Goal: Information Seeking & Learning: Learn about a topic

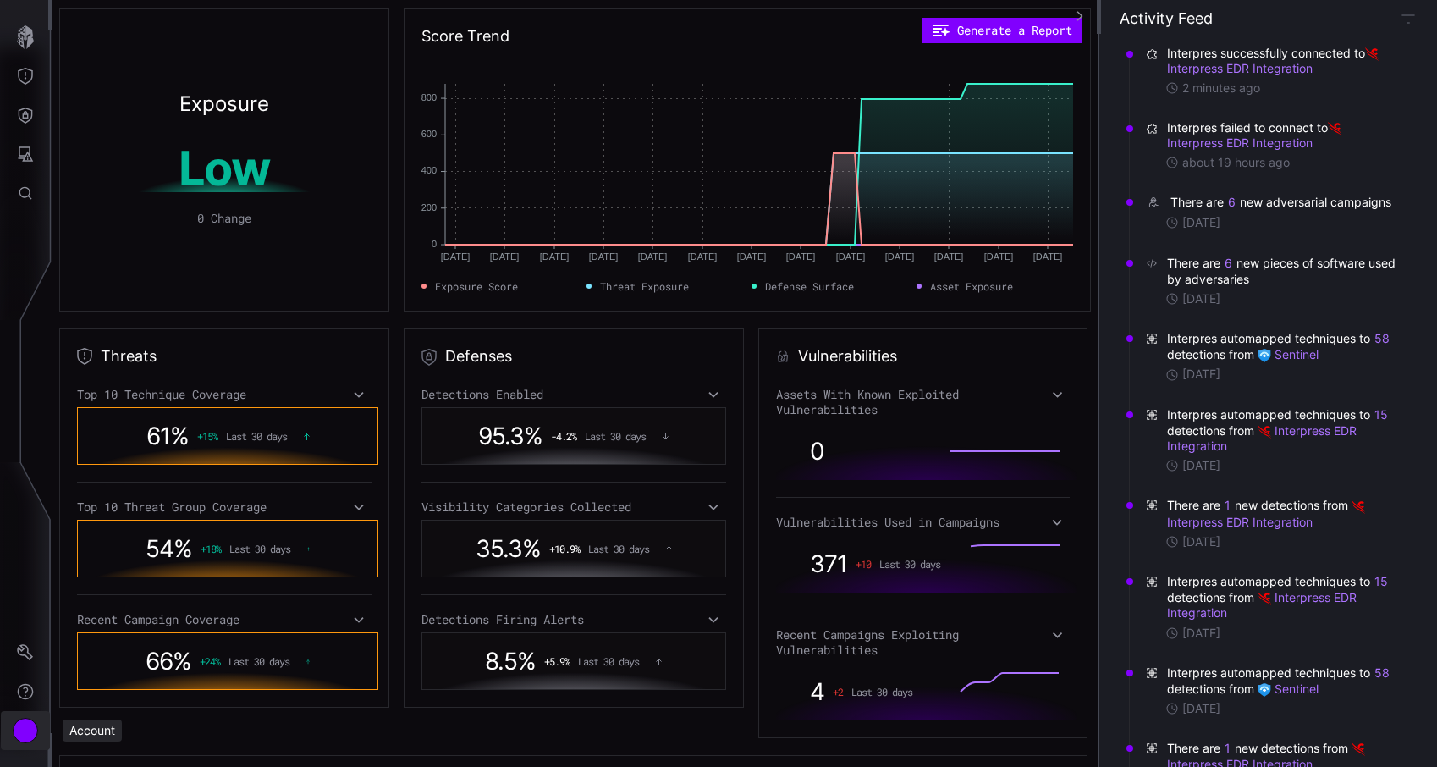
click at [24, 721] on div "Account" at bounding box center [25, 729] width 25 height 25
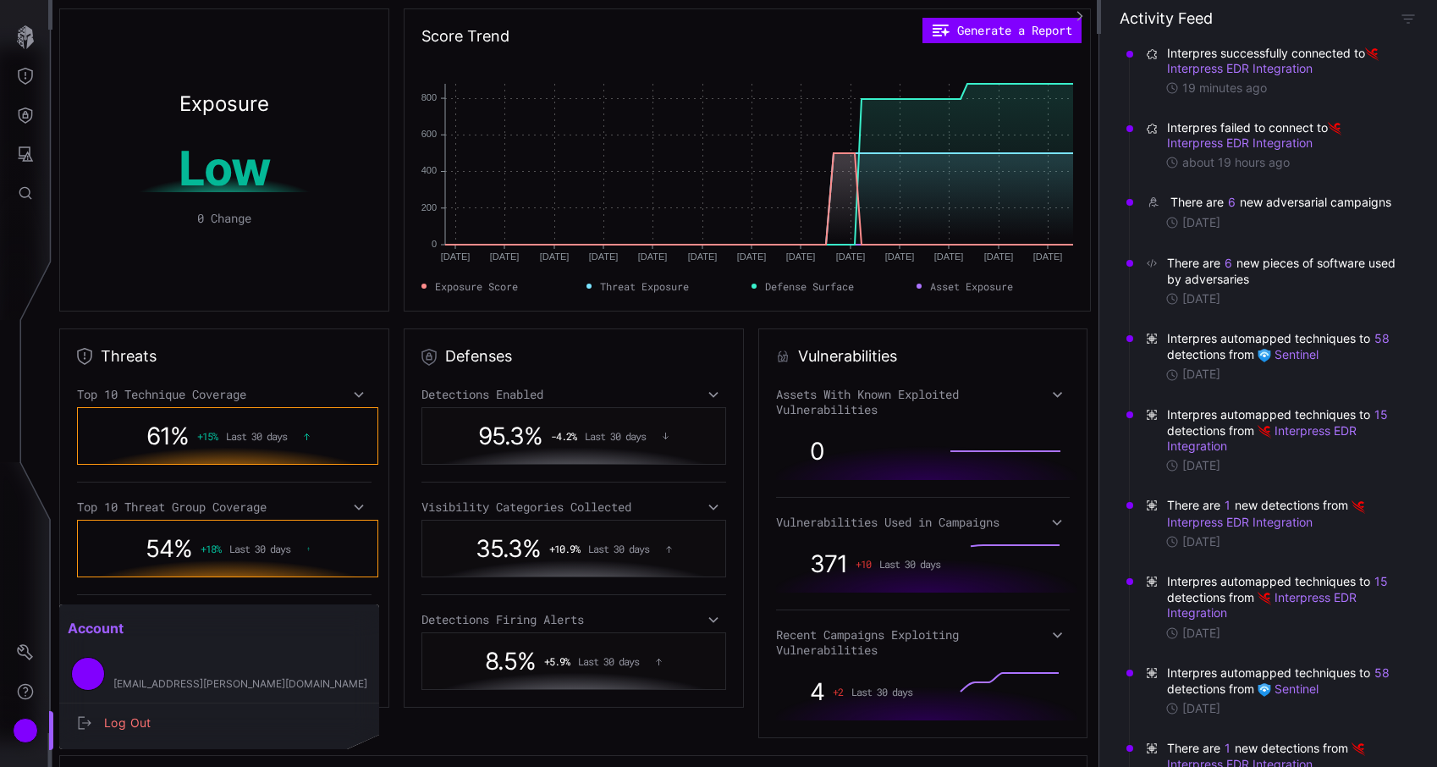
click at [84, 146] on div at bounding box center [718, 383] width 1437 height 767
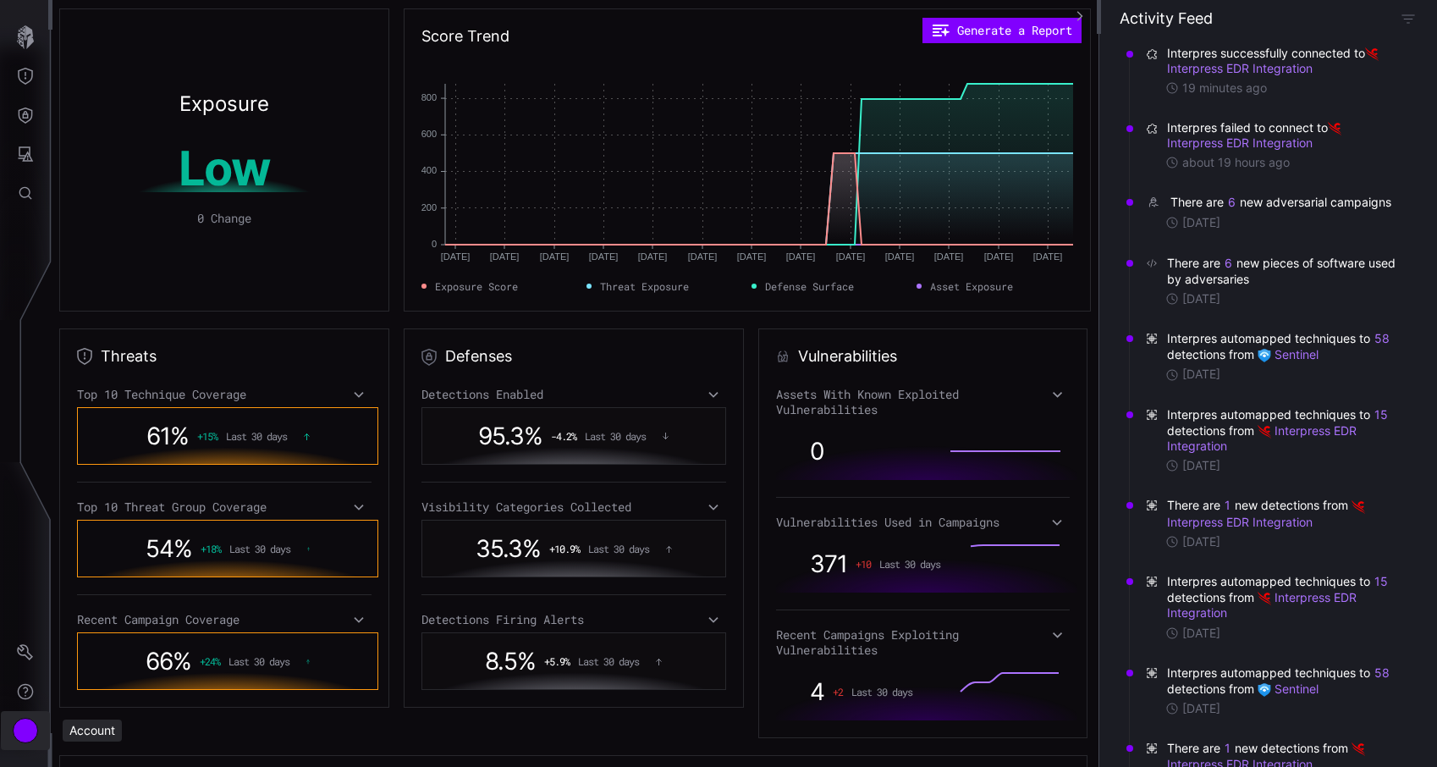
click at [26, 724] on div "Account" at bounding box center [25, 729] width 25 height 25
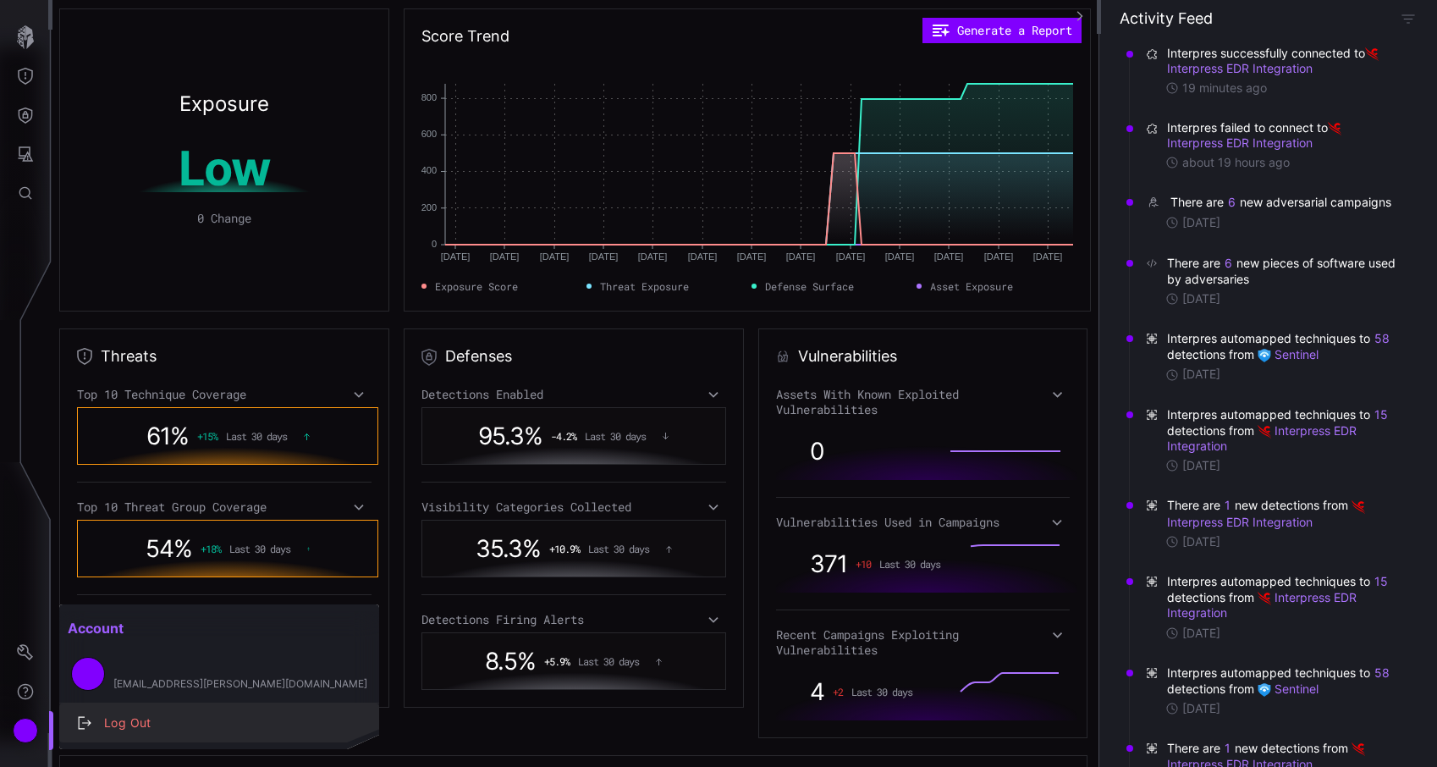
click at [168, 708] on button "Log Out" at bounding box center [219, 722] width 320 height 39
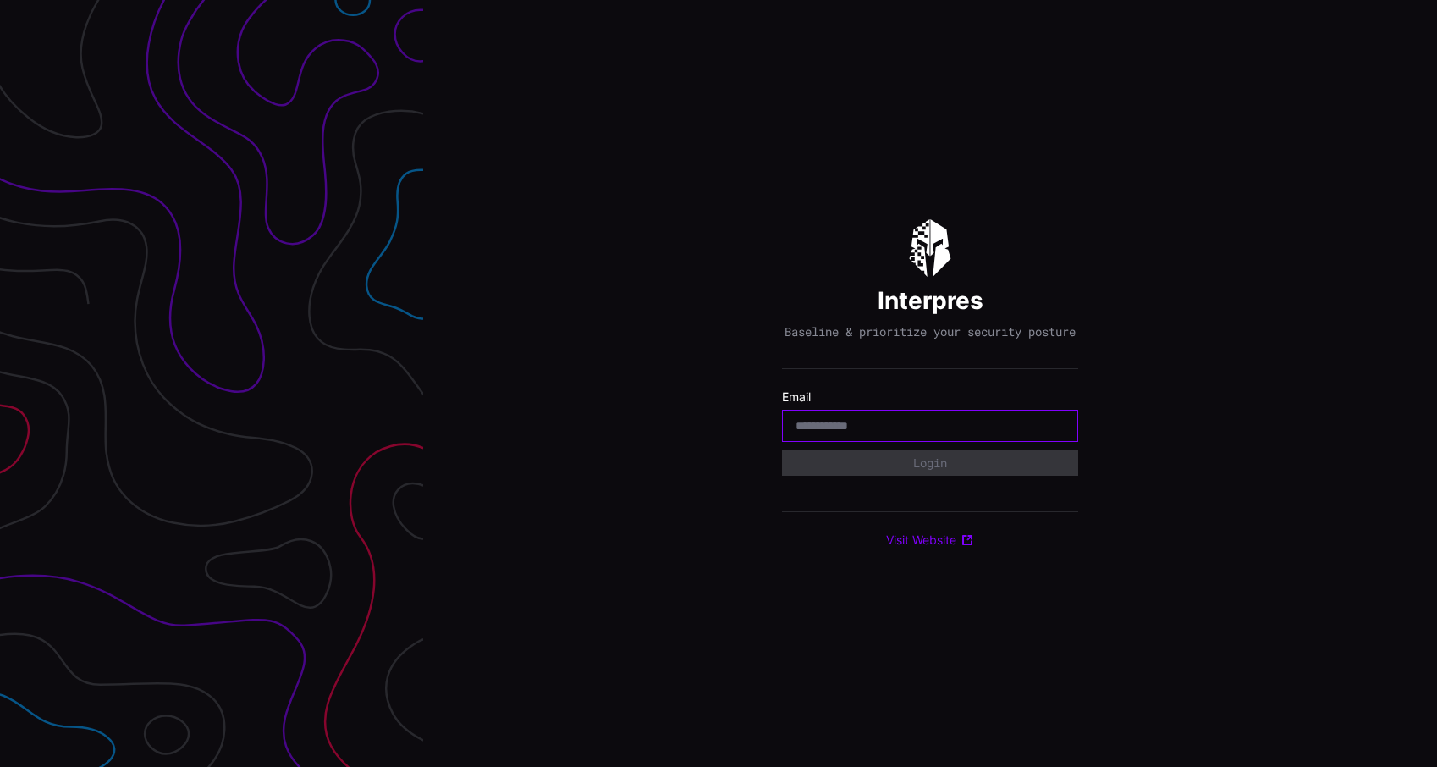
click at [857, 428] on input "email" at bounding box center [929, 425] width 269 height 15
type input "**********"
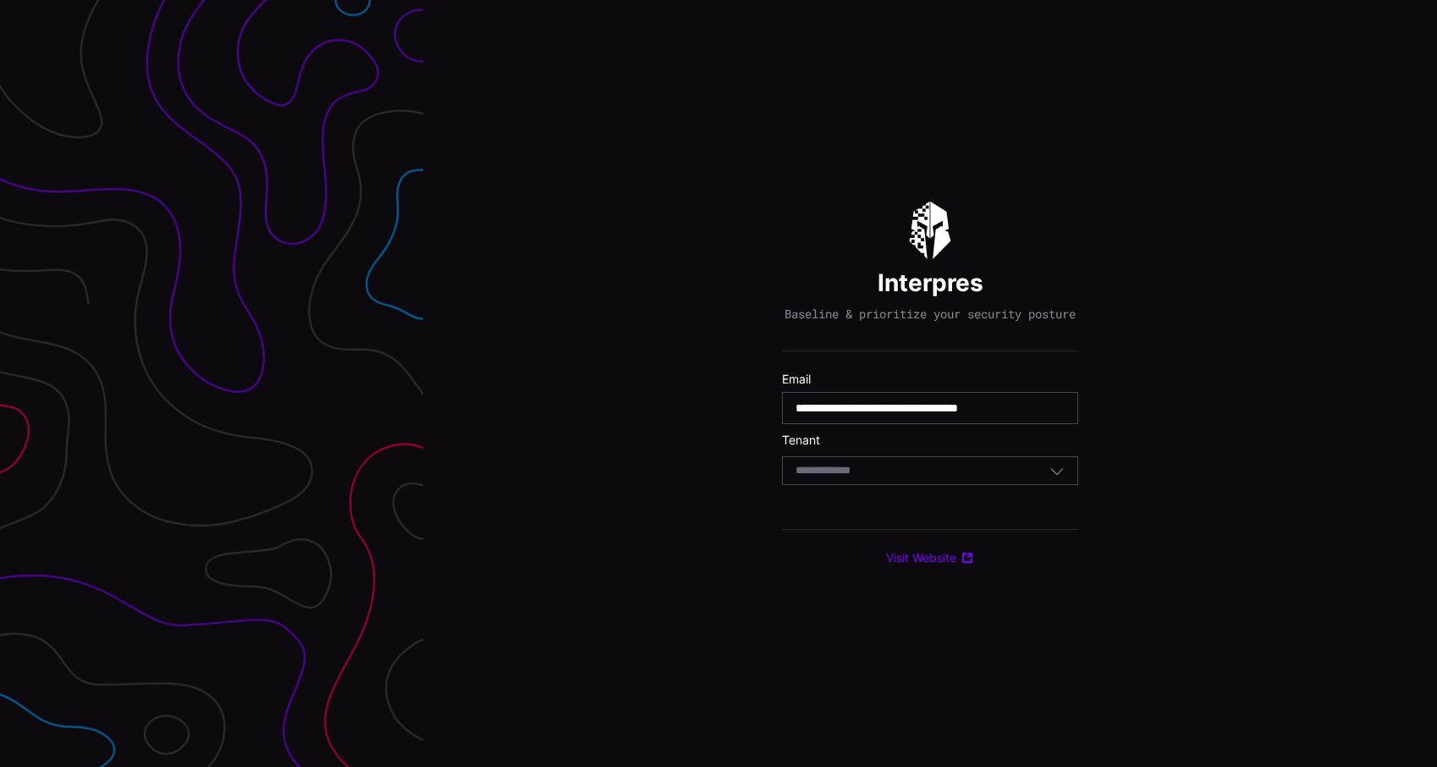
click at [875, 478] on input at bounding box center [838, 471] width 87 height 14
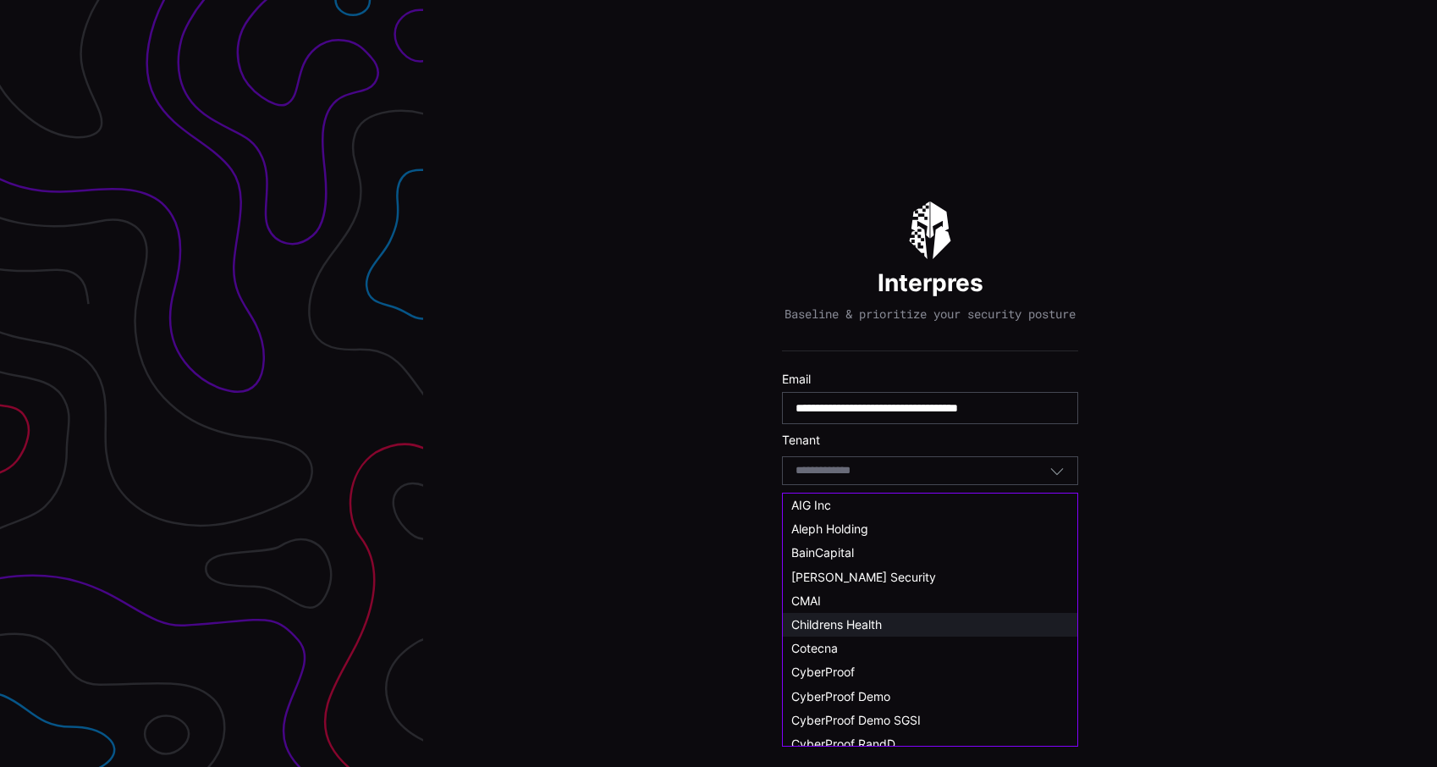
scroll to position [47, 0]
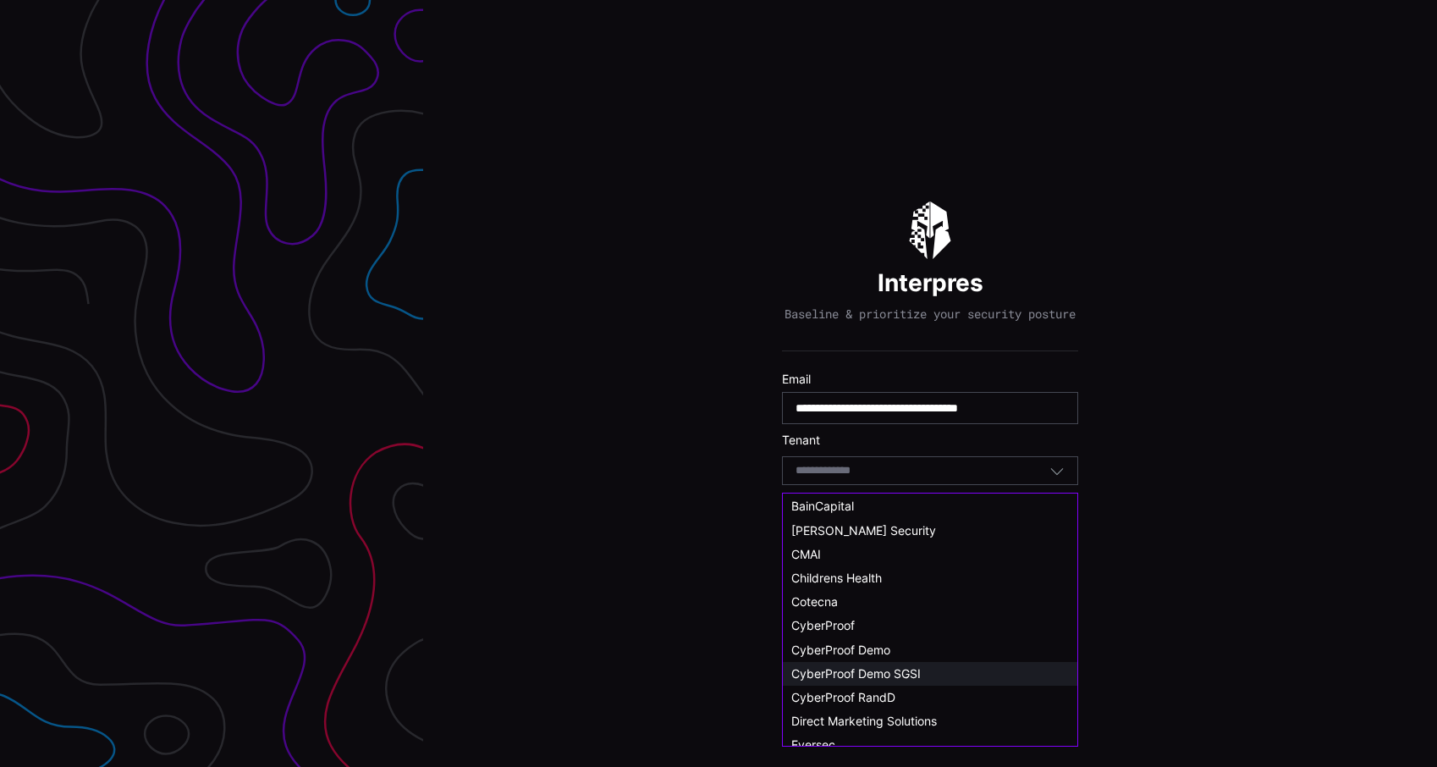
click at [882, 668] on span "CyberProof Demo SGSI" at bounding box center [855, 673] width 129 height 14
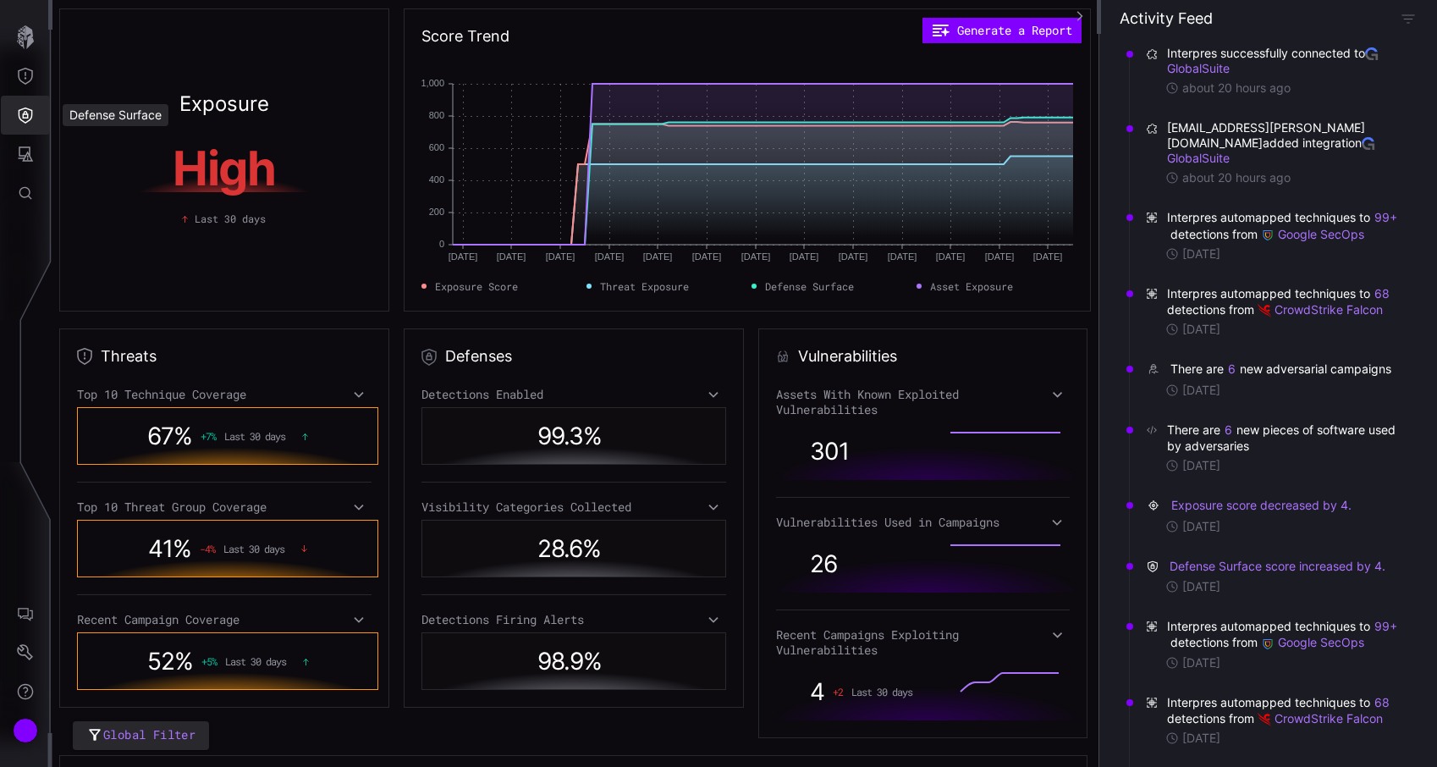
click at [30, 103] on button "Defense Surface" at bounding box center [25, 115] width 49 height 39
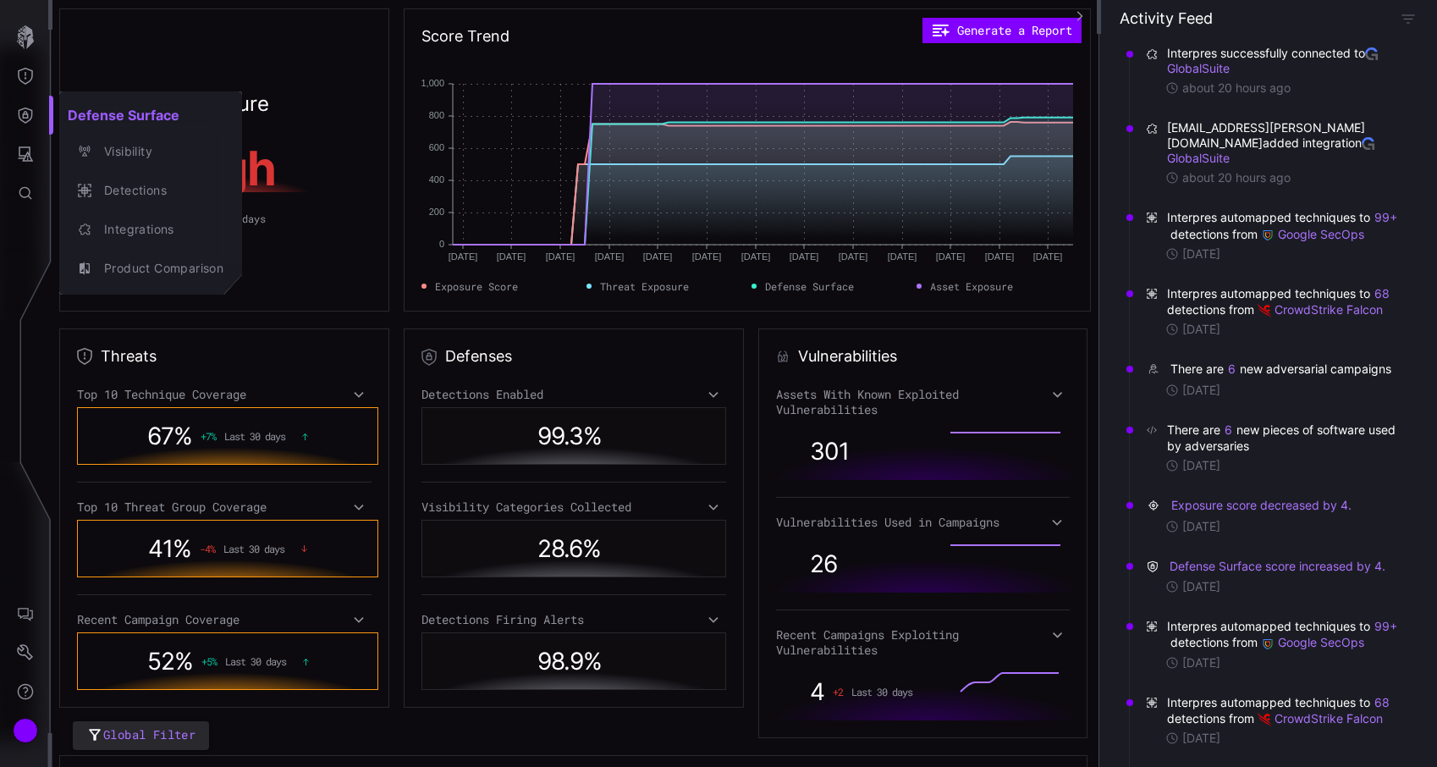
click at [29, 160] on div at bounding box center [718, 383] width 1437 height 767
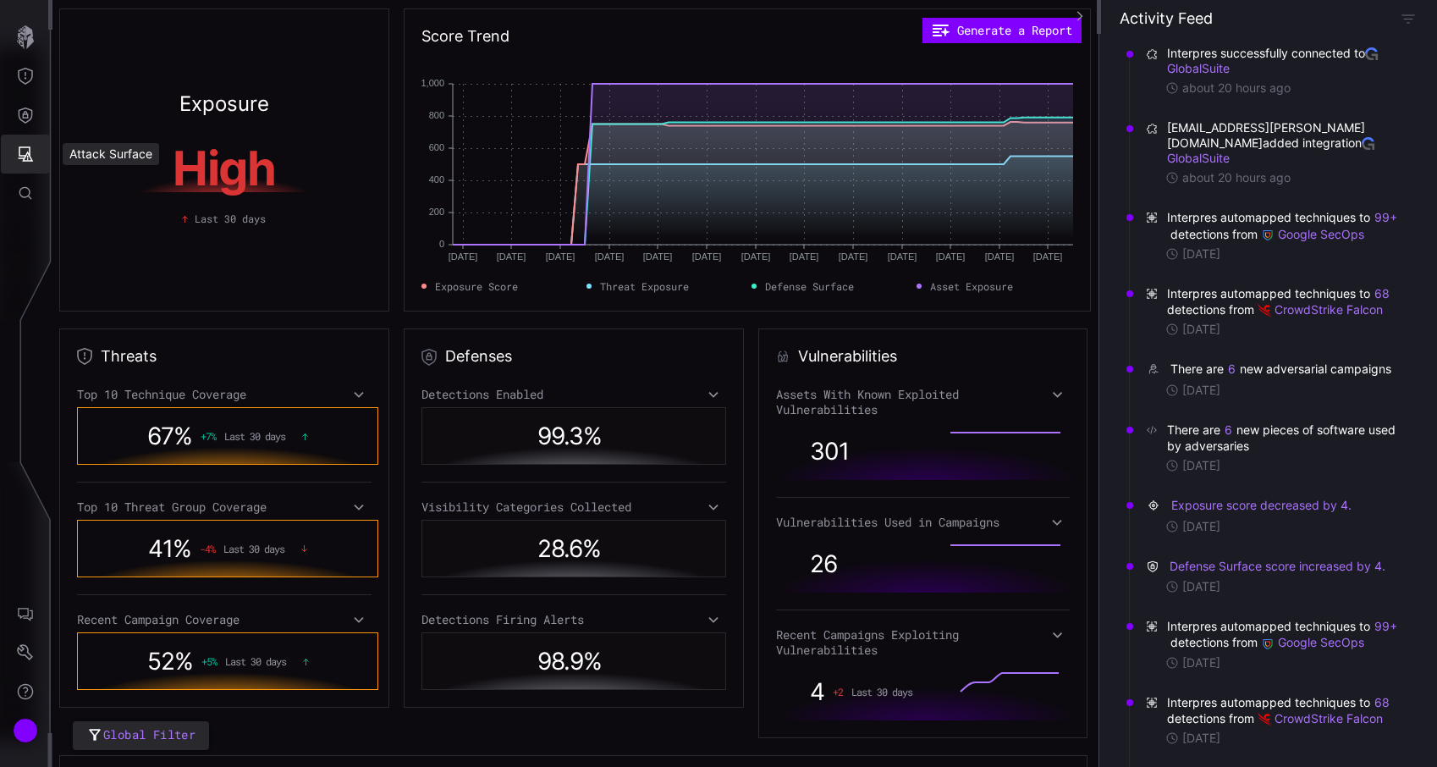
click at [29, 160] on icon "Attack Surface" at bounding box center [26, 153] width 15 height 15
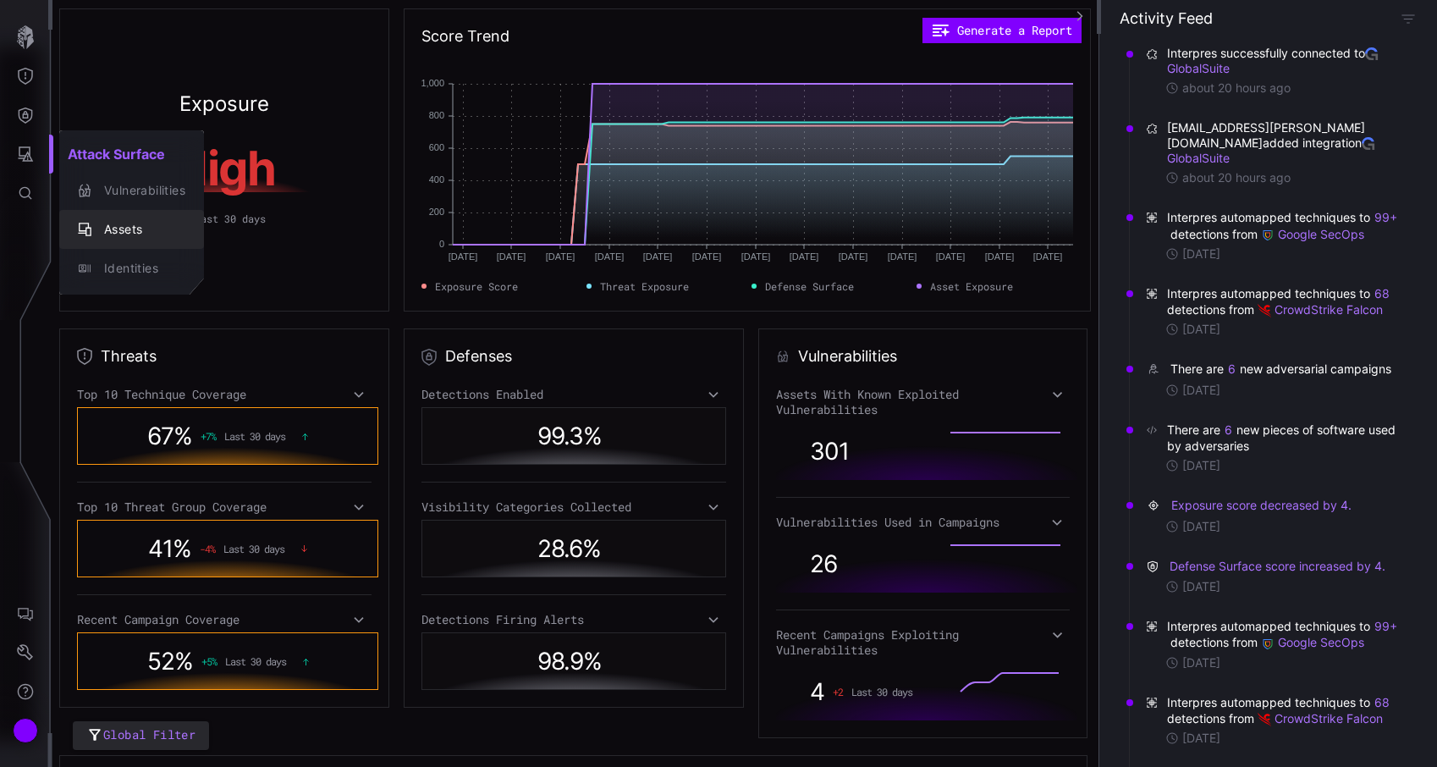
click at [119, 227] on div "Assets" at bounding box center [141, 229] width 90 height 21
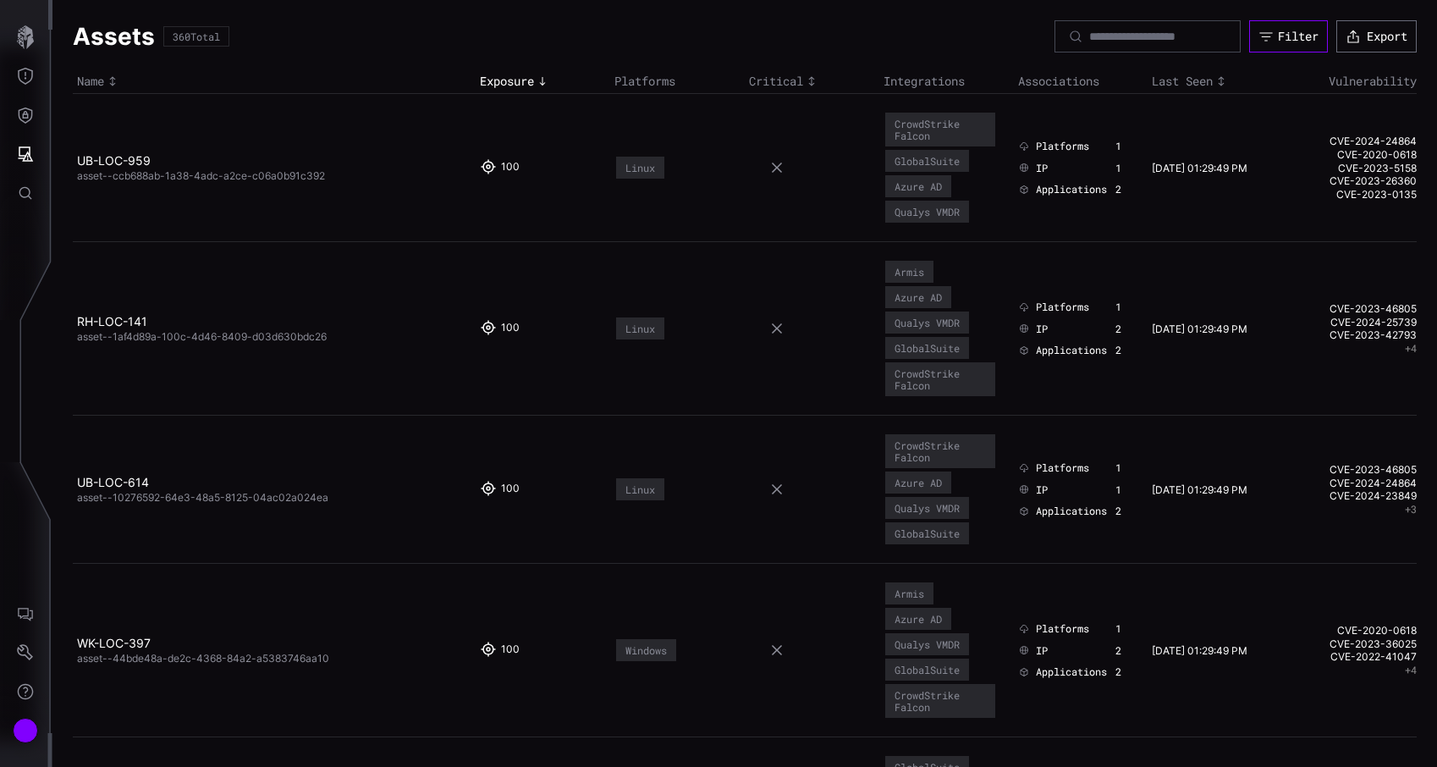
click at [1278, 37] on div "Filter" at bounding box center [1298, 36] width 41 height 15
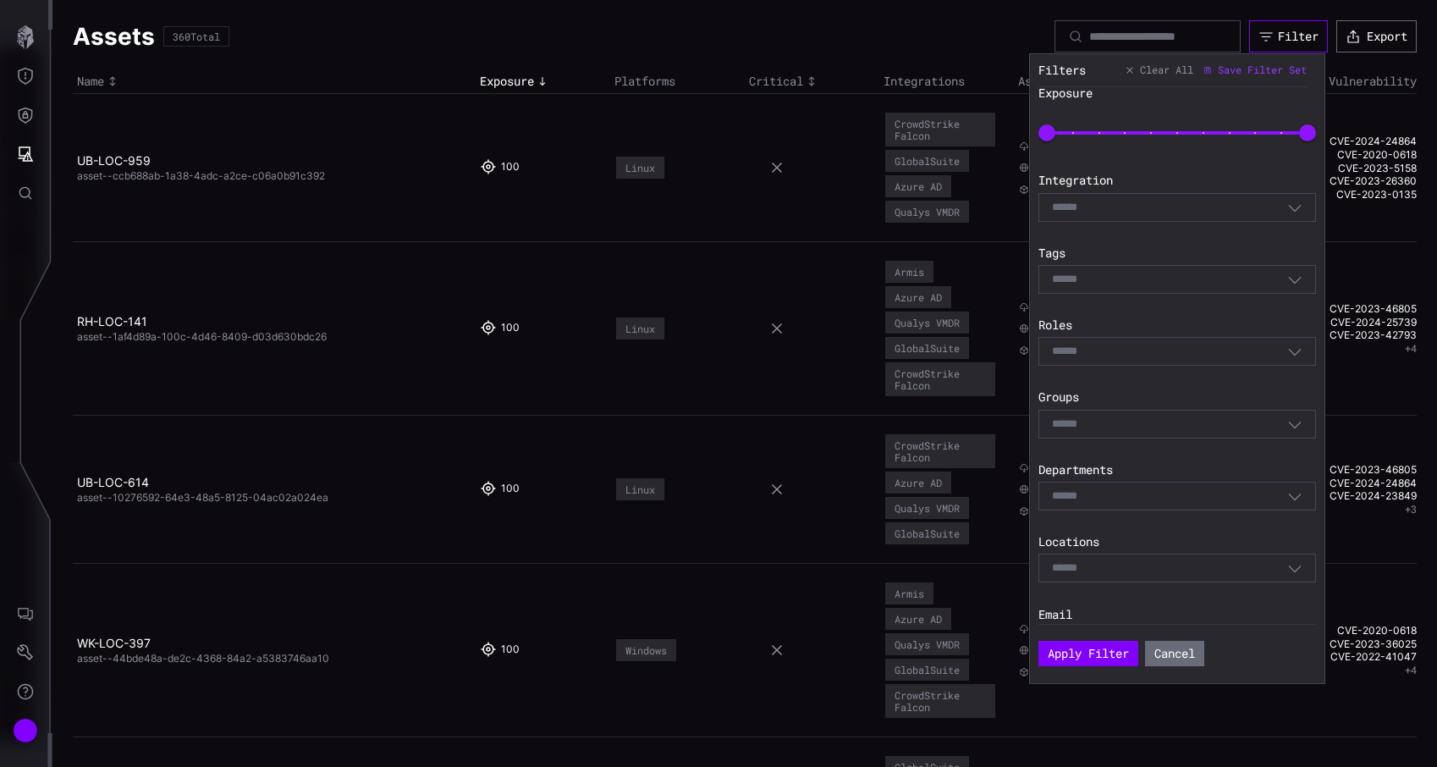
scroll to position [82, 0]
click at [1167, 281] on div "Select" at bounding box center [1169, 279] width 235 height 15
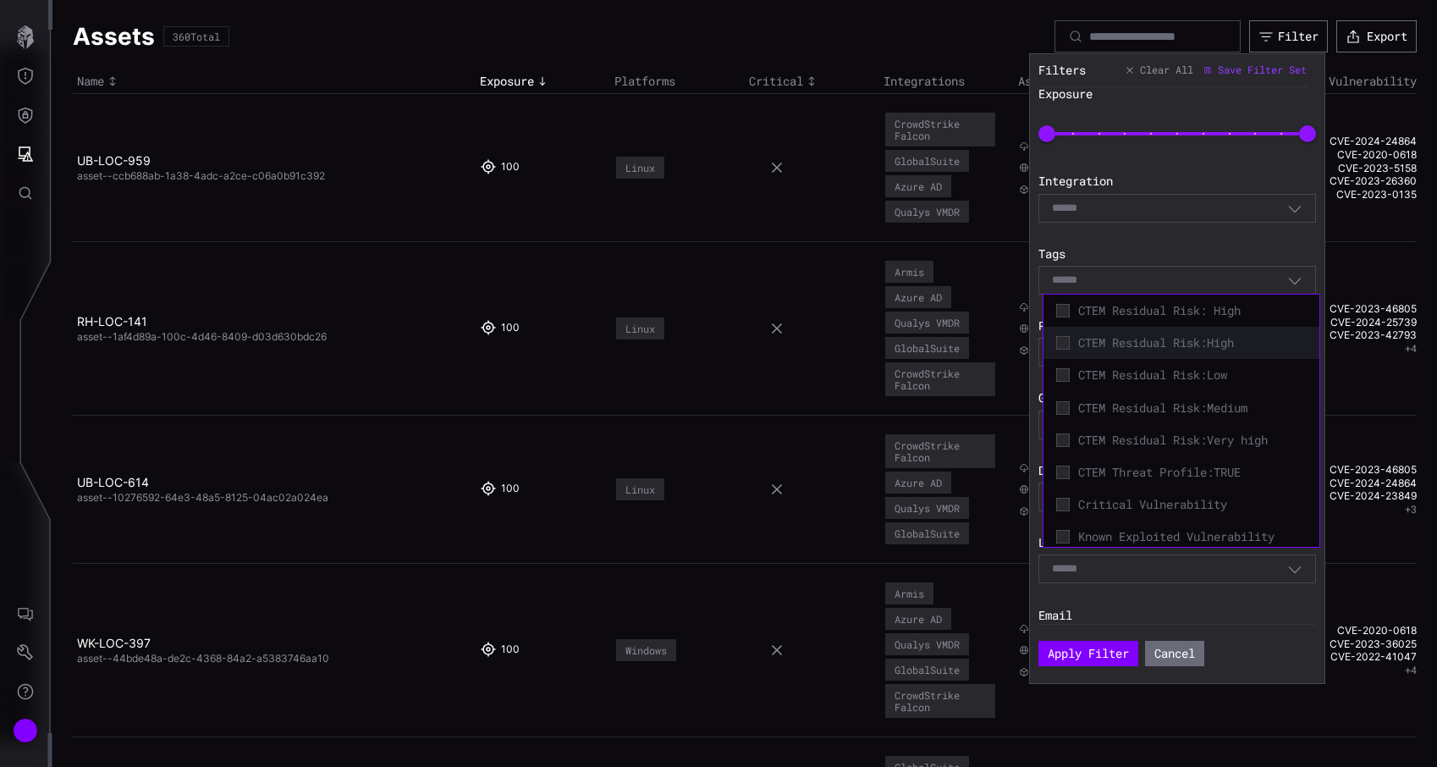
click at [1139, 347] on span "CTEM Residual Risk:High" at bounding box center [1192, 342] width 228 height 15
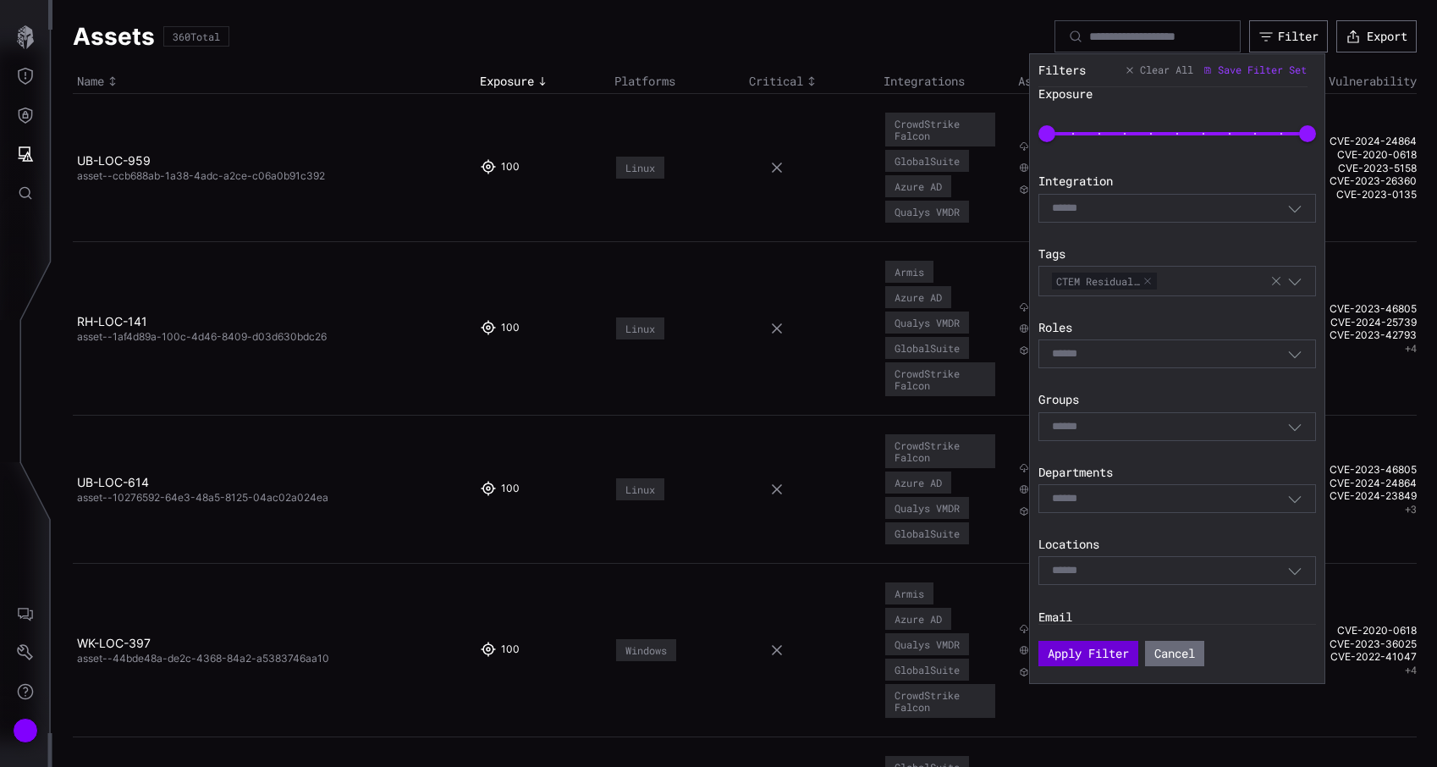
click at [1086, 653] on button "Apply Filter" at bounding box center [1088, 652] width 100 height 25
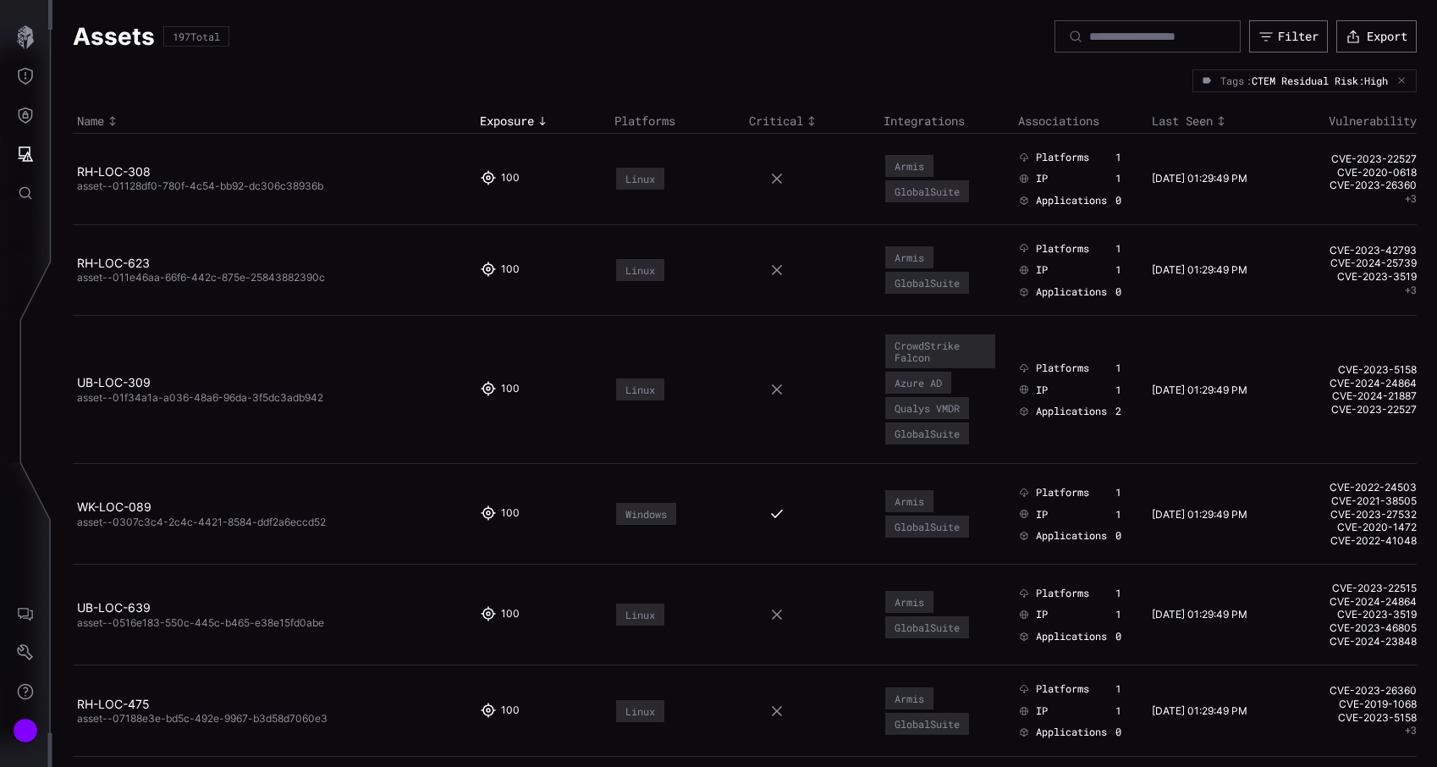
click at [260, 190] on span "asset--01128df0-780f-4c54-bb92-dc306c38936b" at bounding box center [200, 185] width 246 height 13
click at [129, 179] on link "RH-LOC-308" at bounding box center [114, 171] width 74 height 14
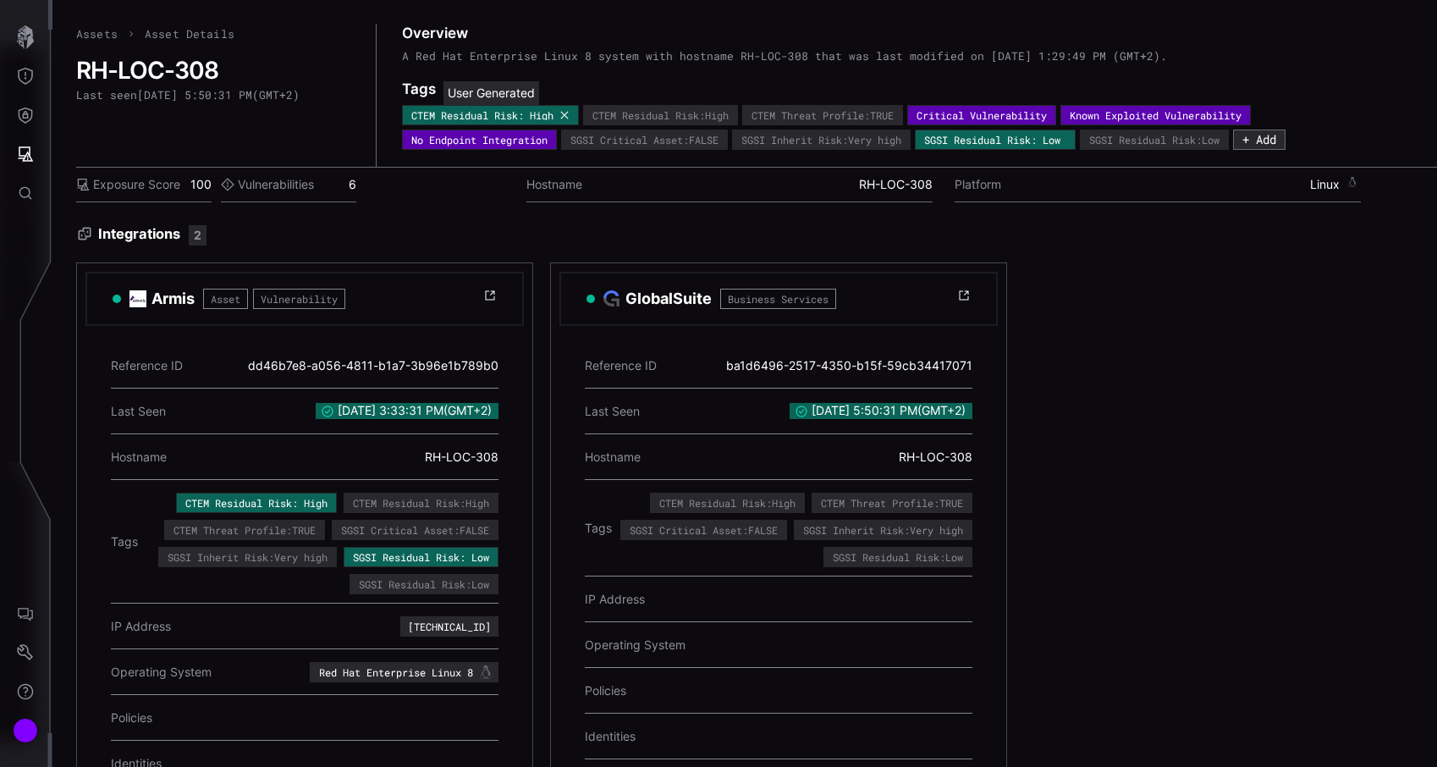
click at [569, 114] on icon at bounding box center [564, 115] width 10 height 10
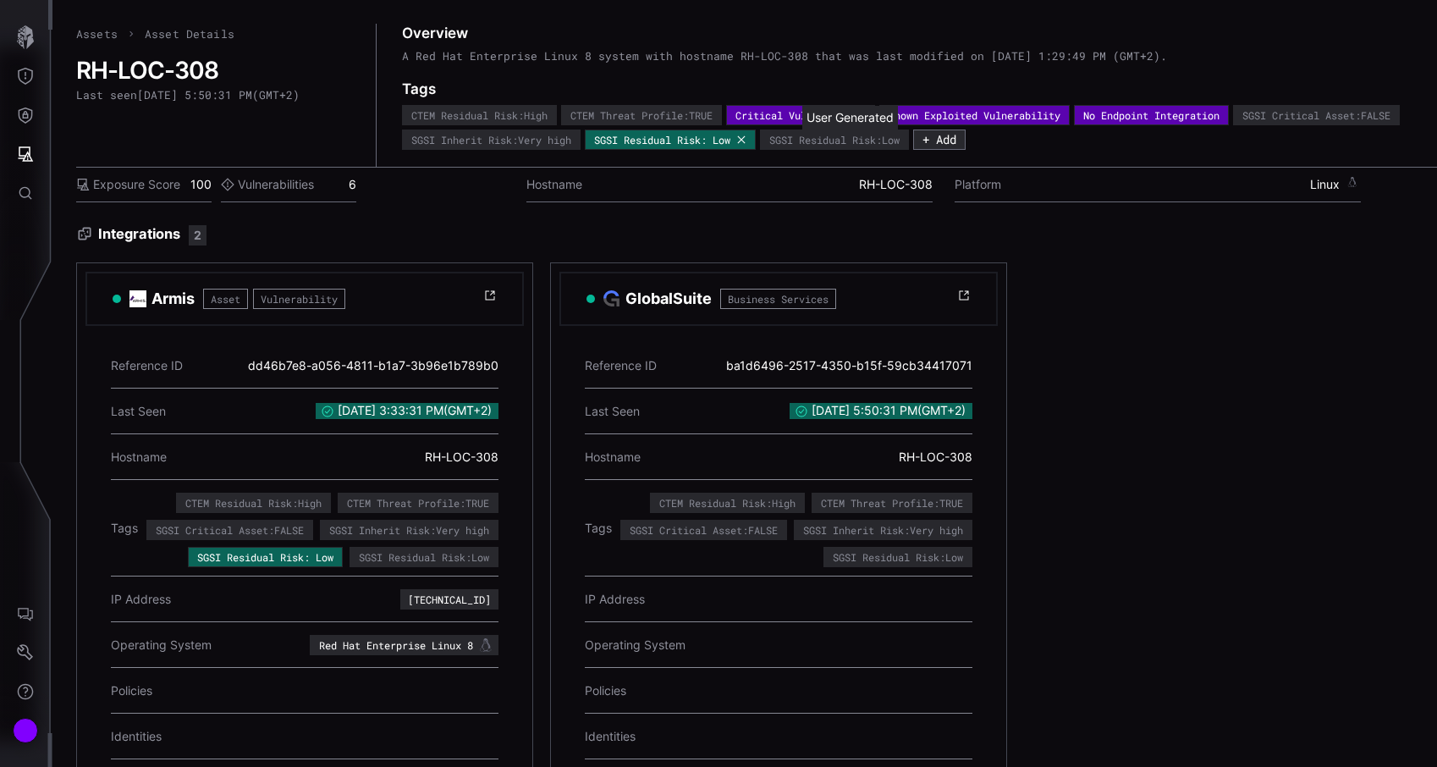
click at [746, 140] on icon at bounding box center [741, 140] width 10 height 10
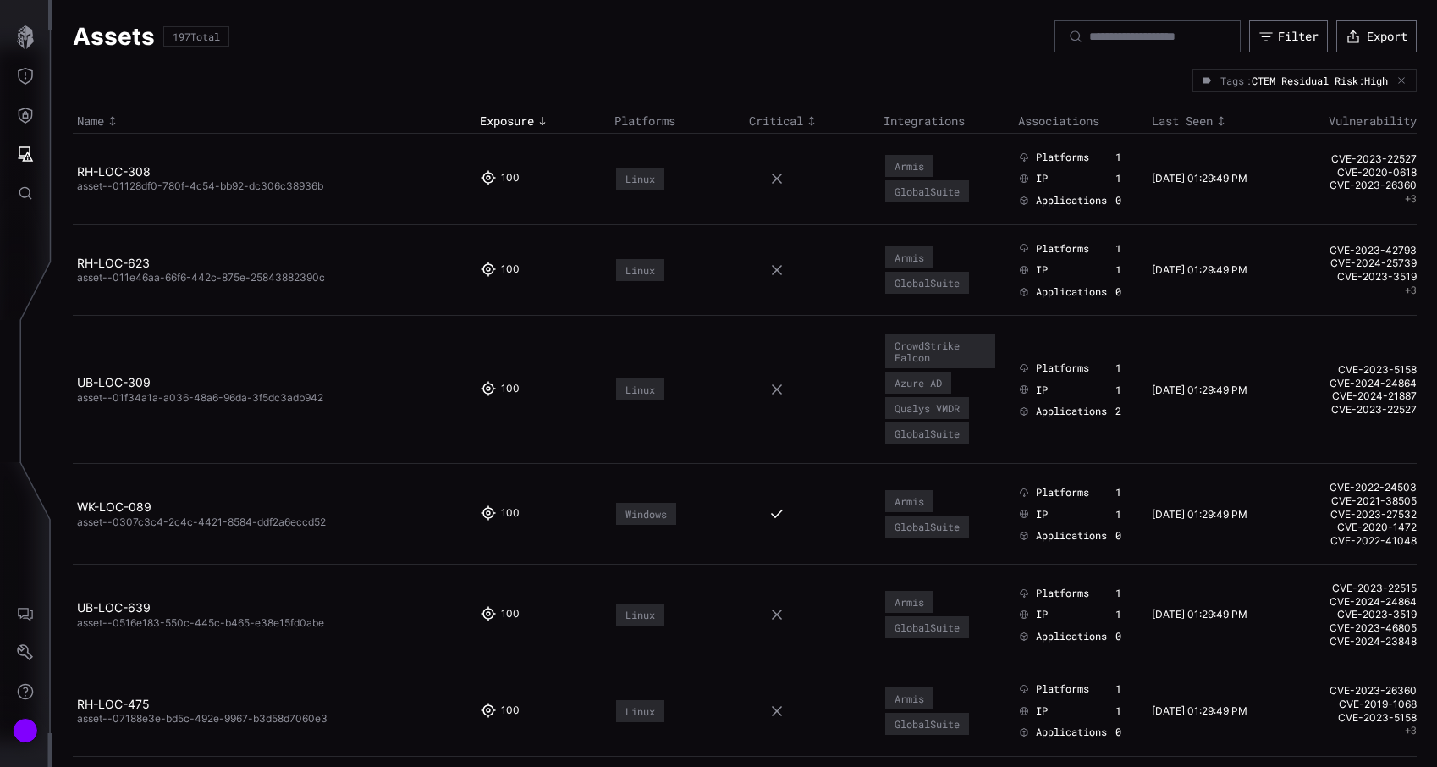
click at [111, 270] on h2 "RH-LOC-623" at bounding box center [268, 263] width 382 height 15
click at [127, 263] on link "RH-LOC-623" at bounding box center [113, 263] width 73 height 14
click at [126, 503] on link "WK-LOC-089" at bounding box center [114, 506] width 74 height 14
click at [116, 271] on span "asset--011e46aa-66f6-442c-875e-25843882390c" at bounding box center [201, 277] width 248 height 13
click at [129, 260] on link "RH-LOC-623" at bounding box center [113, 263] width 73 height 14
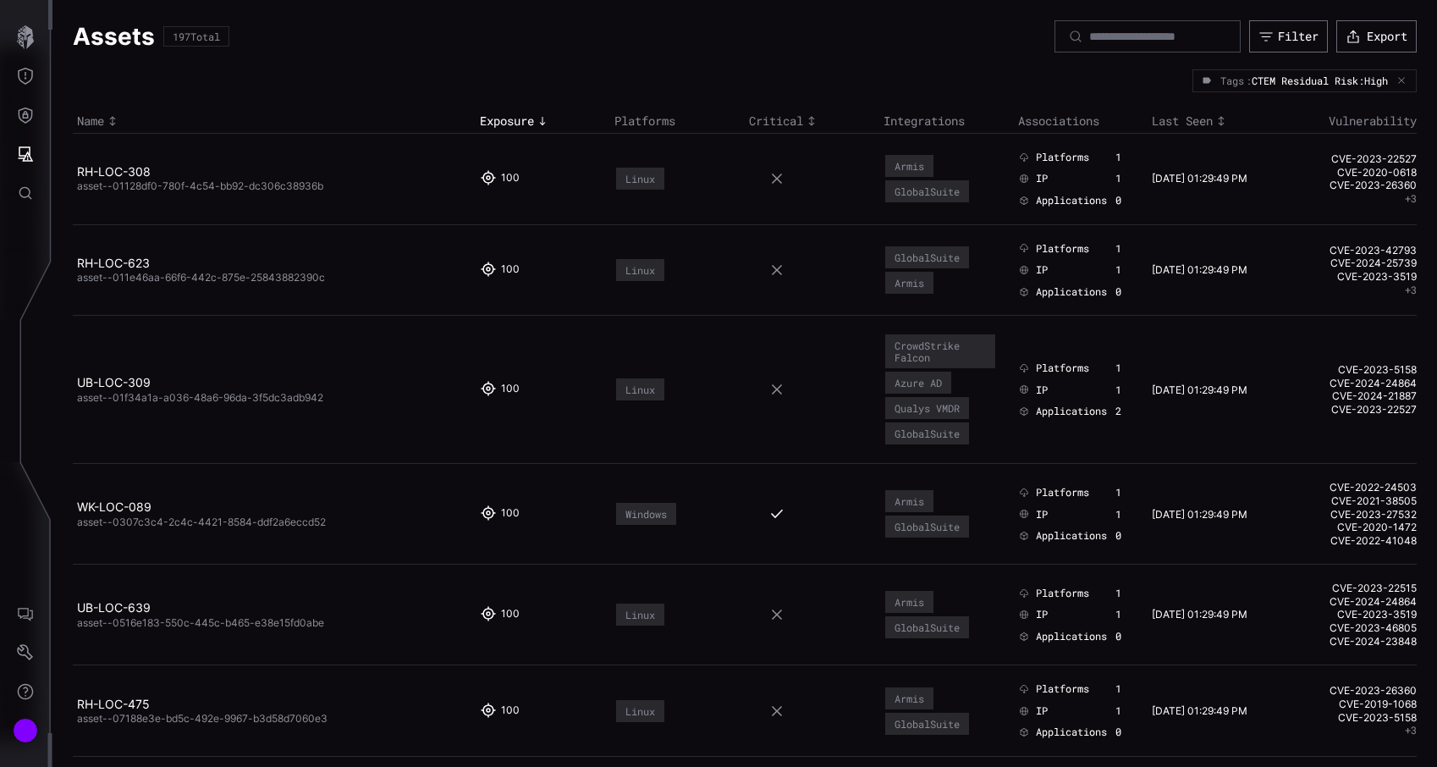
click at [124, 374] on td "UB-LOC-309 asset--01f34a1a-a036-48a6-96da-3f5dc3adb942" at bounding box center [274, 390] width 403 height 148
click at [123, 382] on link "UB-LOC-309" at bounding box center [114, 382] width 74 height 14
click at [136, 510] on link "WK-LOC-089" at bounding box center [114, 506] width 74 height 14
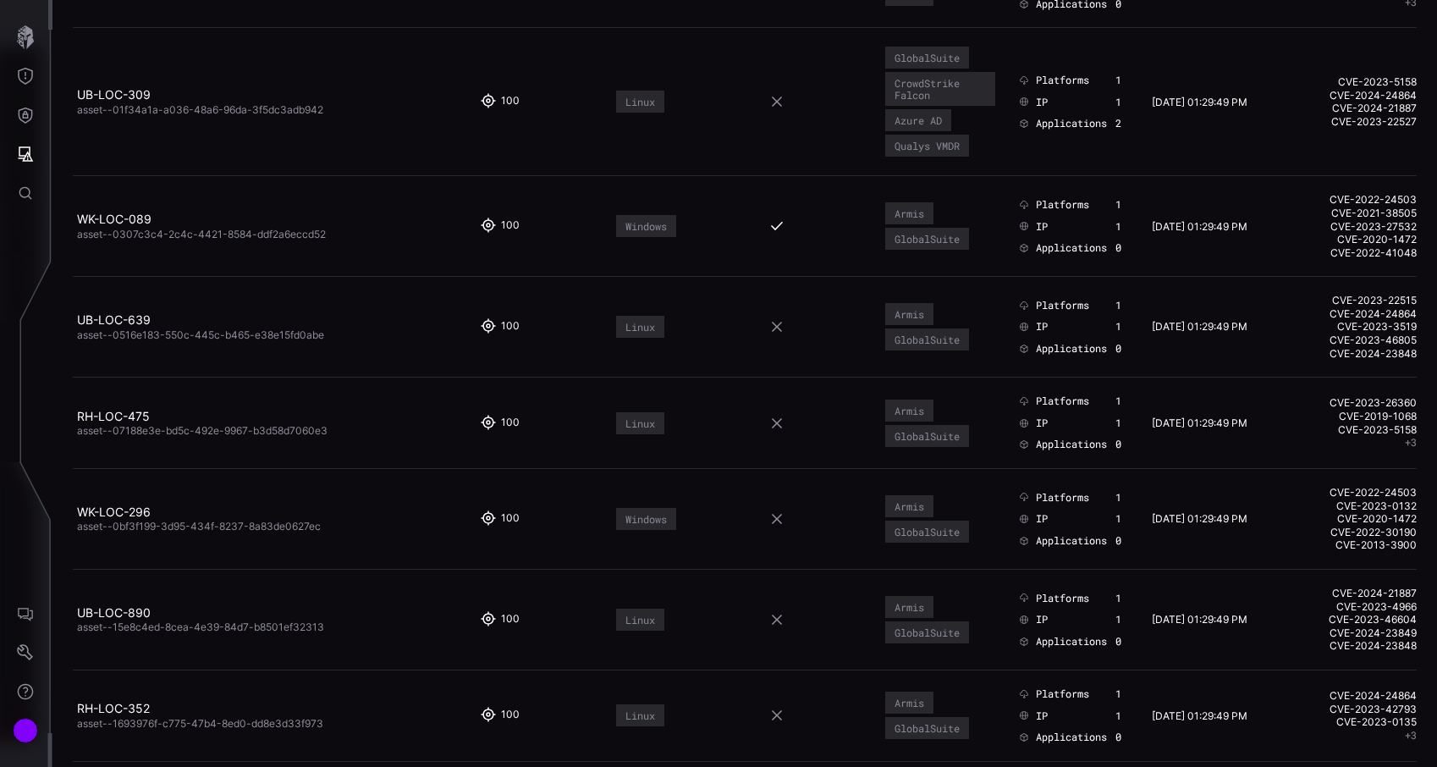
scroll to position [298, 0]
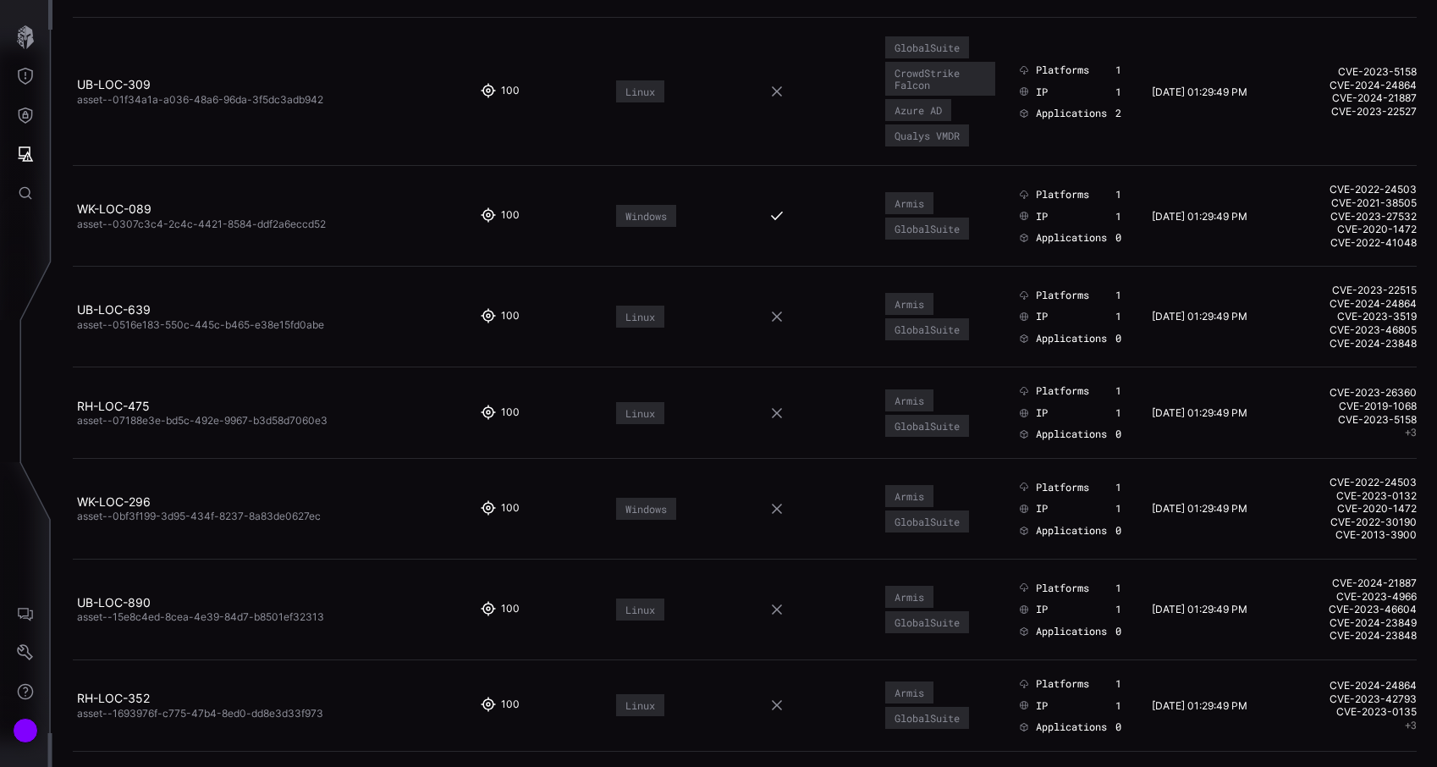
click at [117, 421] on span "asset--07188e3e-bd5c-492e-9967-b3d58d7060e3" at bounding box center [202, 420] width 250 height 13
click at [132, 395] on td "RH-LOC-475 asset--07188e3e-bd5c-492e-9967-b3d58d7060e3" at bounding box center [274, 412] width 403 height 91
click at [124, 402] on link "RH-LOC-475" at bounding box center [113, 406] width 73 height 14
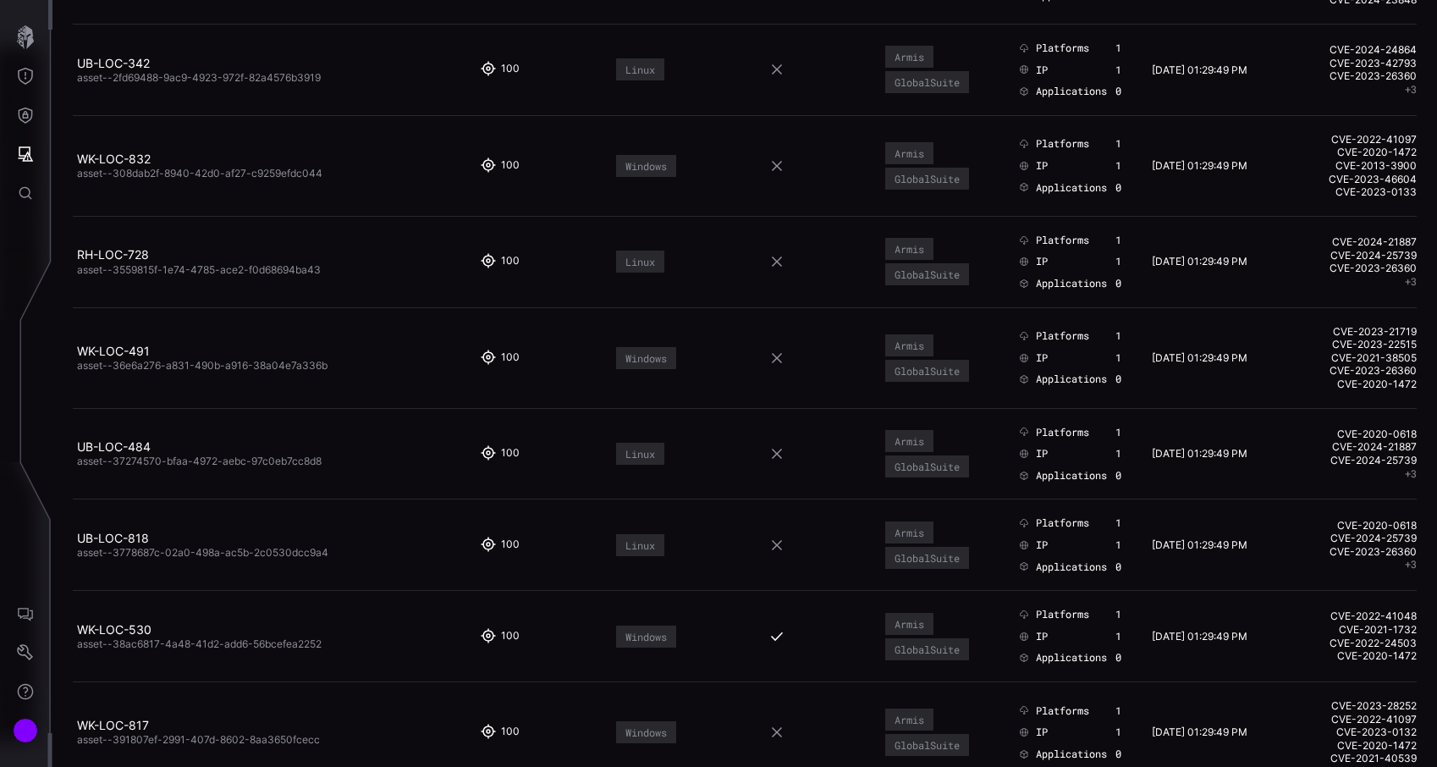
scroll to position [2356, 0]
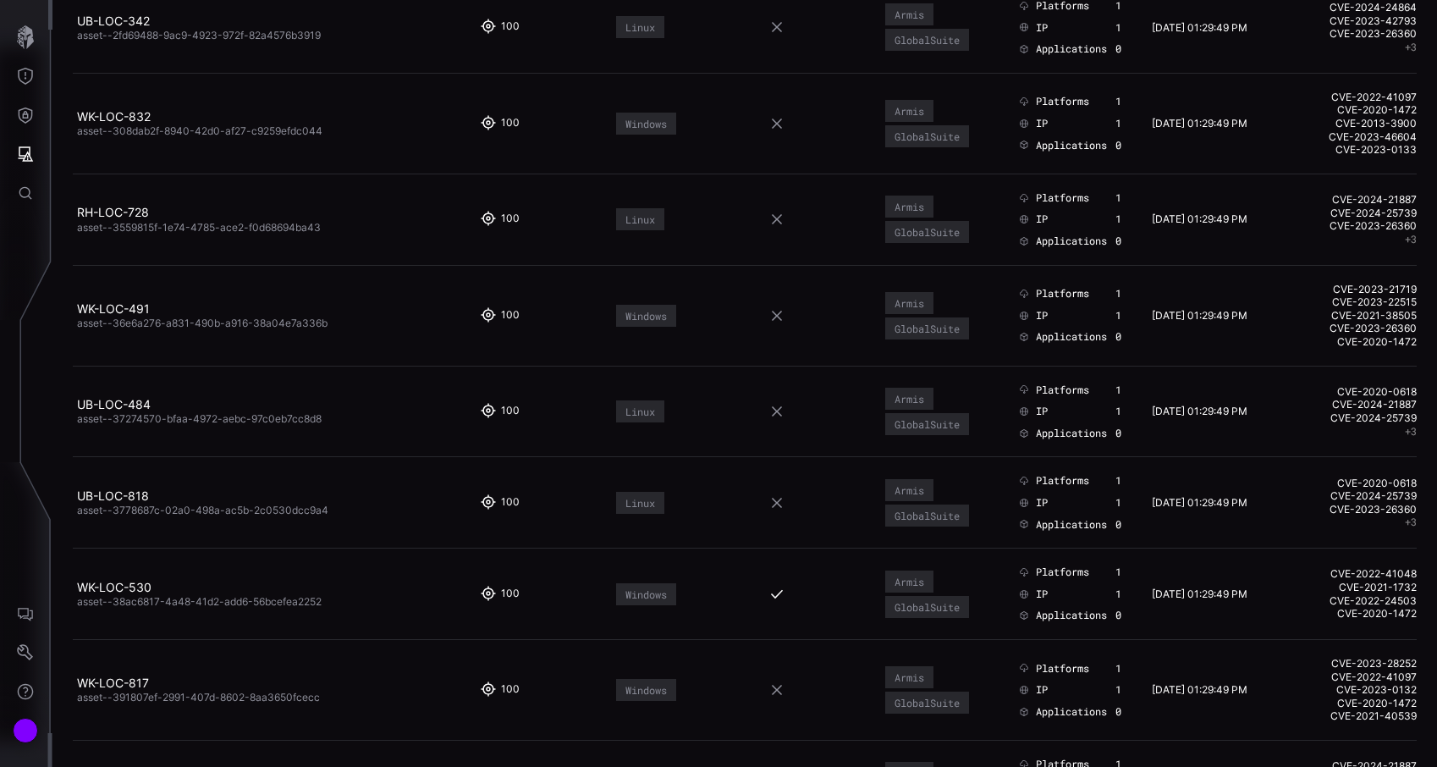
click at [150, 500] on h2 "UB-LOC-818" at bounding box center [268, 495] width 382 height 15
click at [135, 497] on link "UB-LOC-818" at bounding box center [113, 495] width 72 height 14
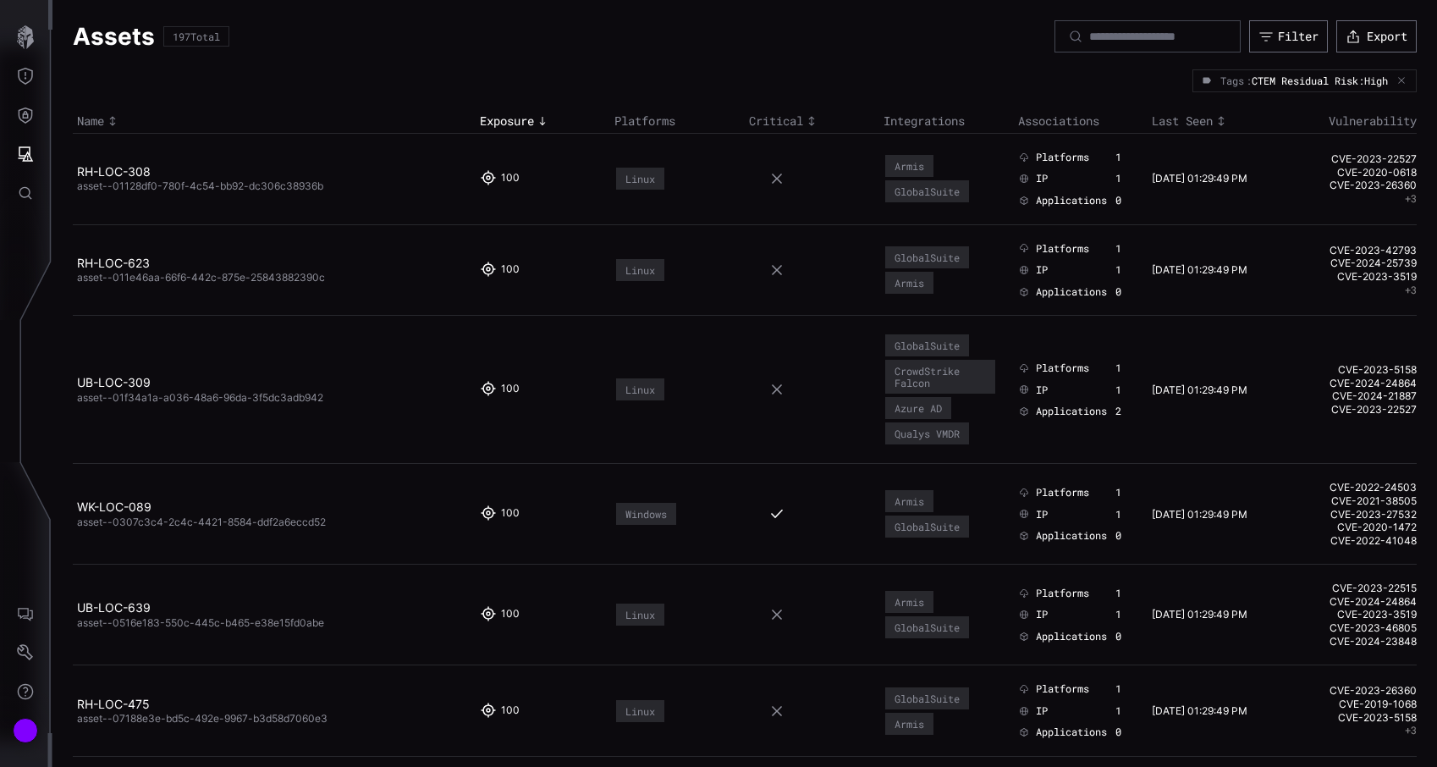
click at [1404, 85] on div "Tags : CTEM Residual Risk:High" at bounding box center [1304, 80] width 224 height 22
click at [1402, 82] on icon "button" at bounding box center [1401, 81] width 7 height 7
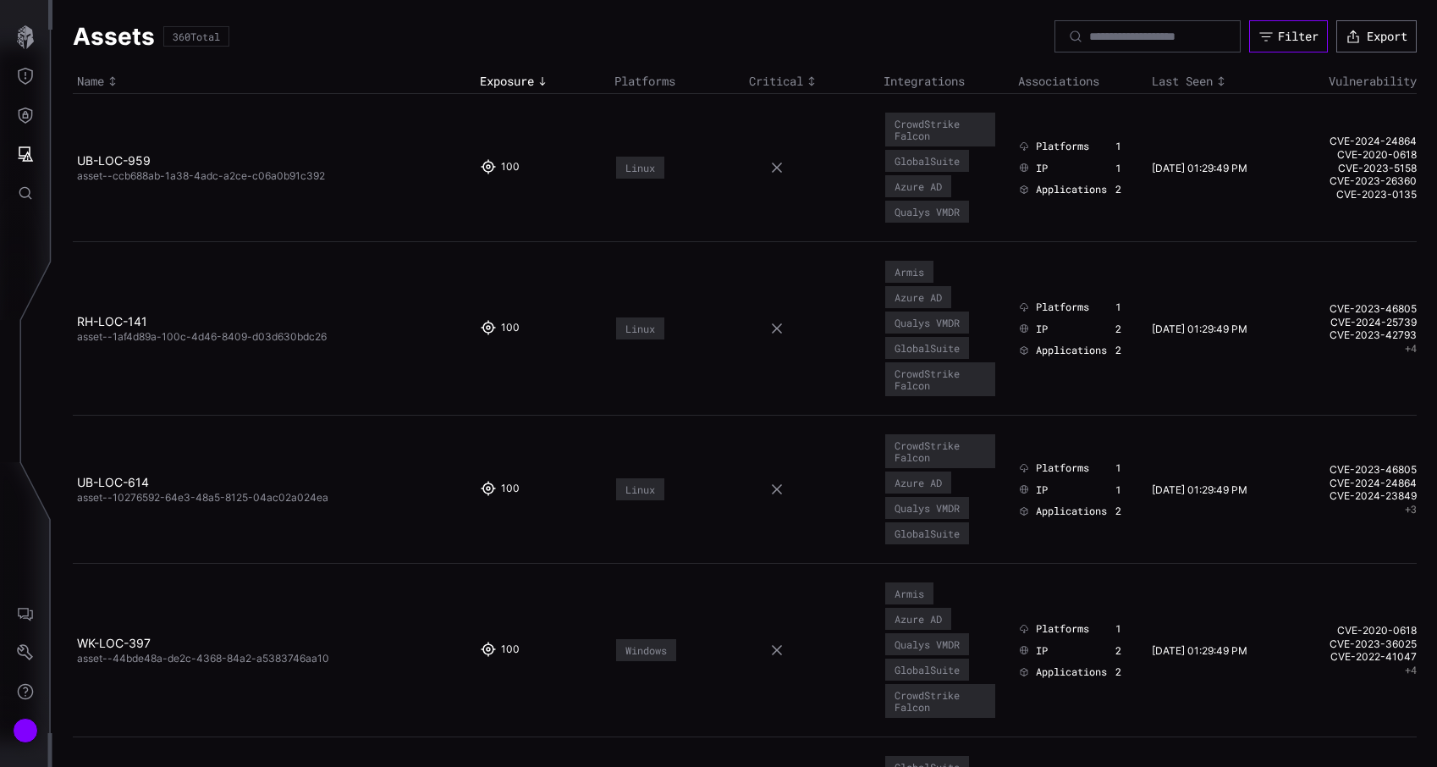
click at [1288, 36] on div "Filter" at bounding box center [1298, 36] width 41 height 15
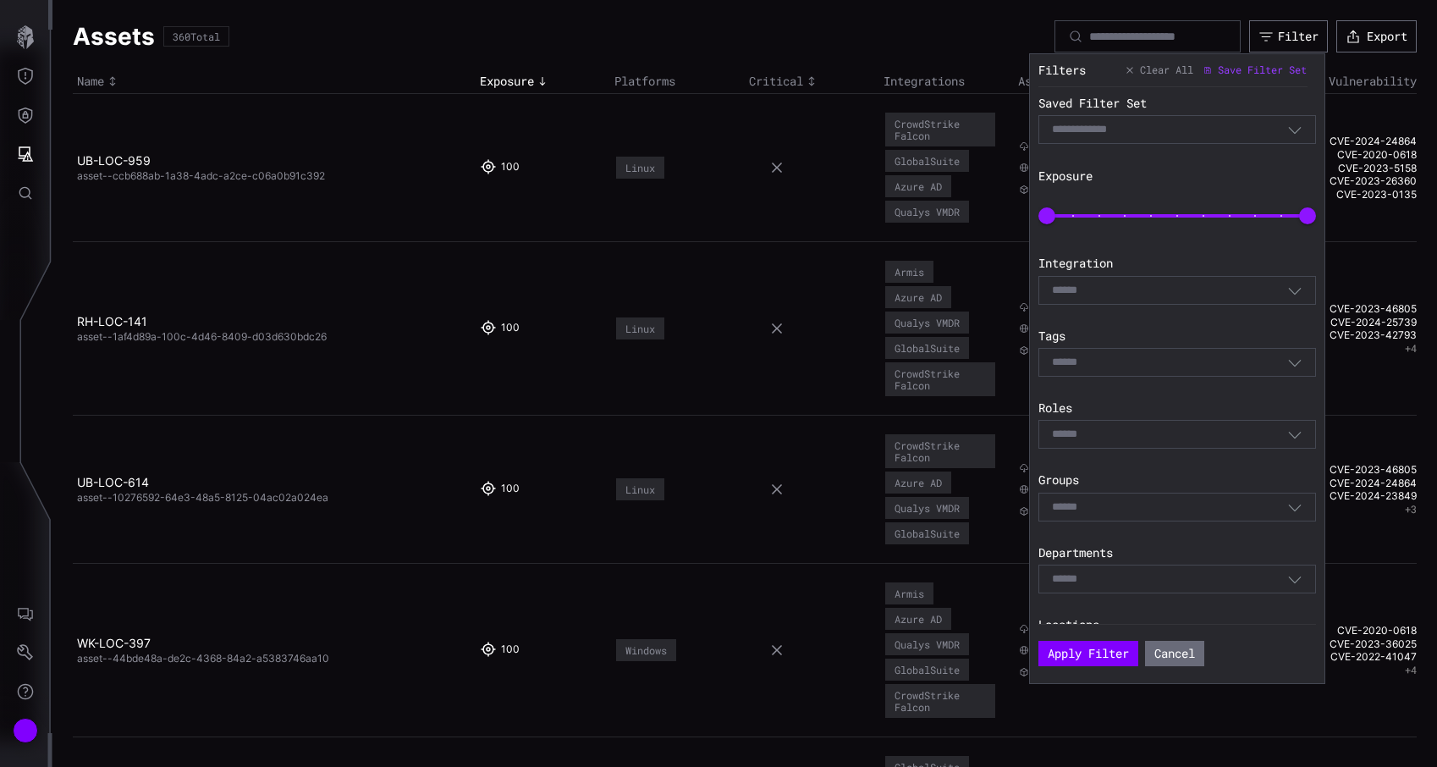
click at [1141, 359] on div "Select" at bounding box center [1169, 362] width 235 height 15
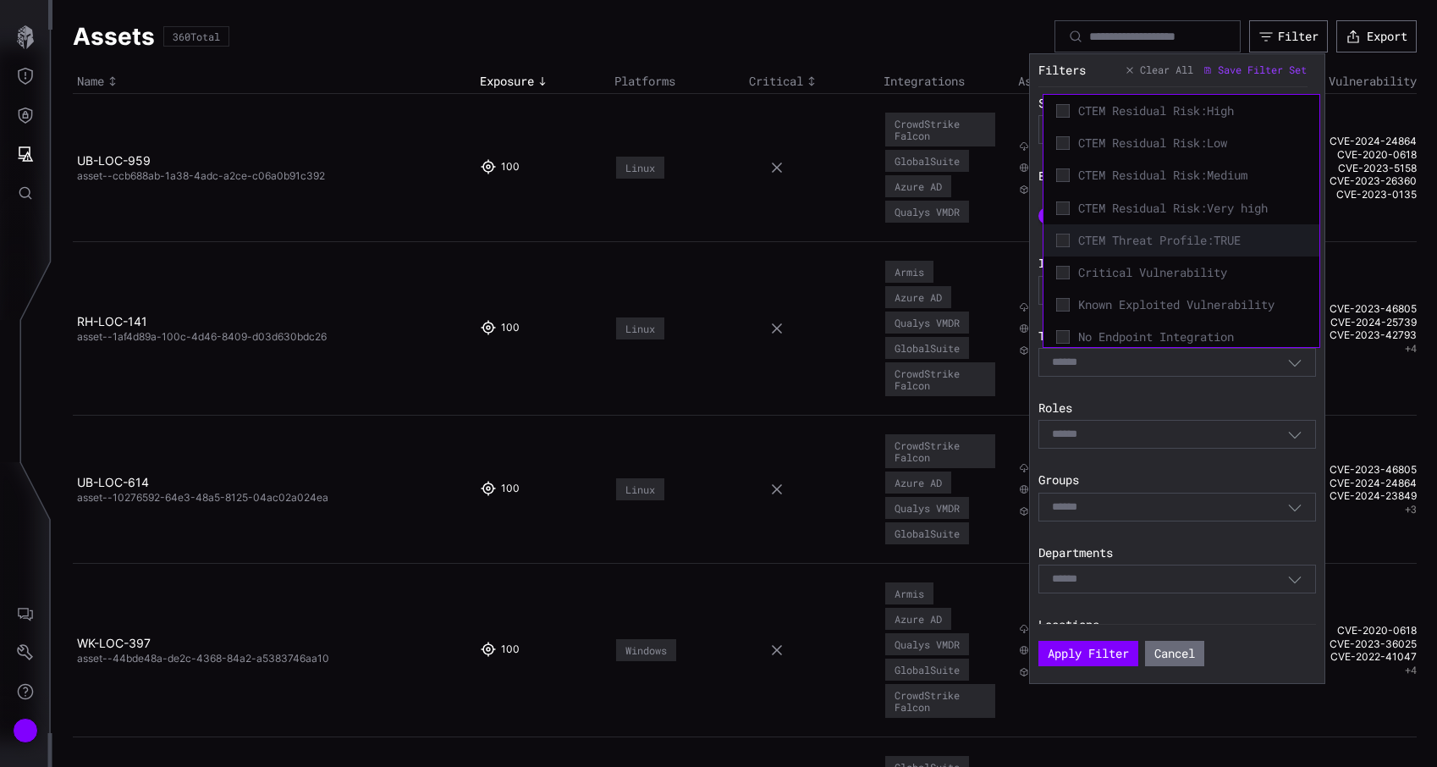
click at [1210, 236] on span "CTEM Threat Profile:TRUE" at bounding box center [1192, 240] width 228 height 15
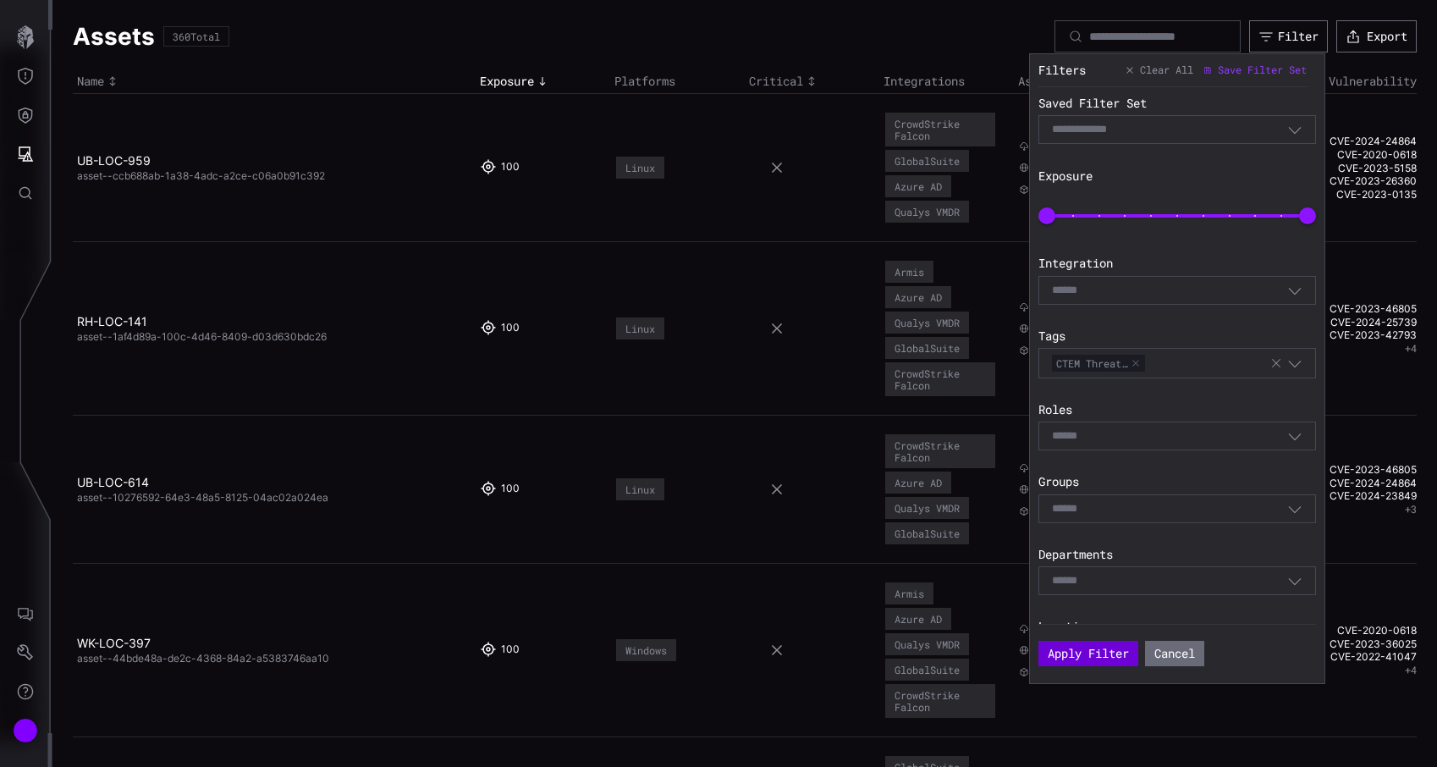
click at [1086, 645] on button "Apply Filter" at bounding box center [1088, 652] width 100 height 25
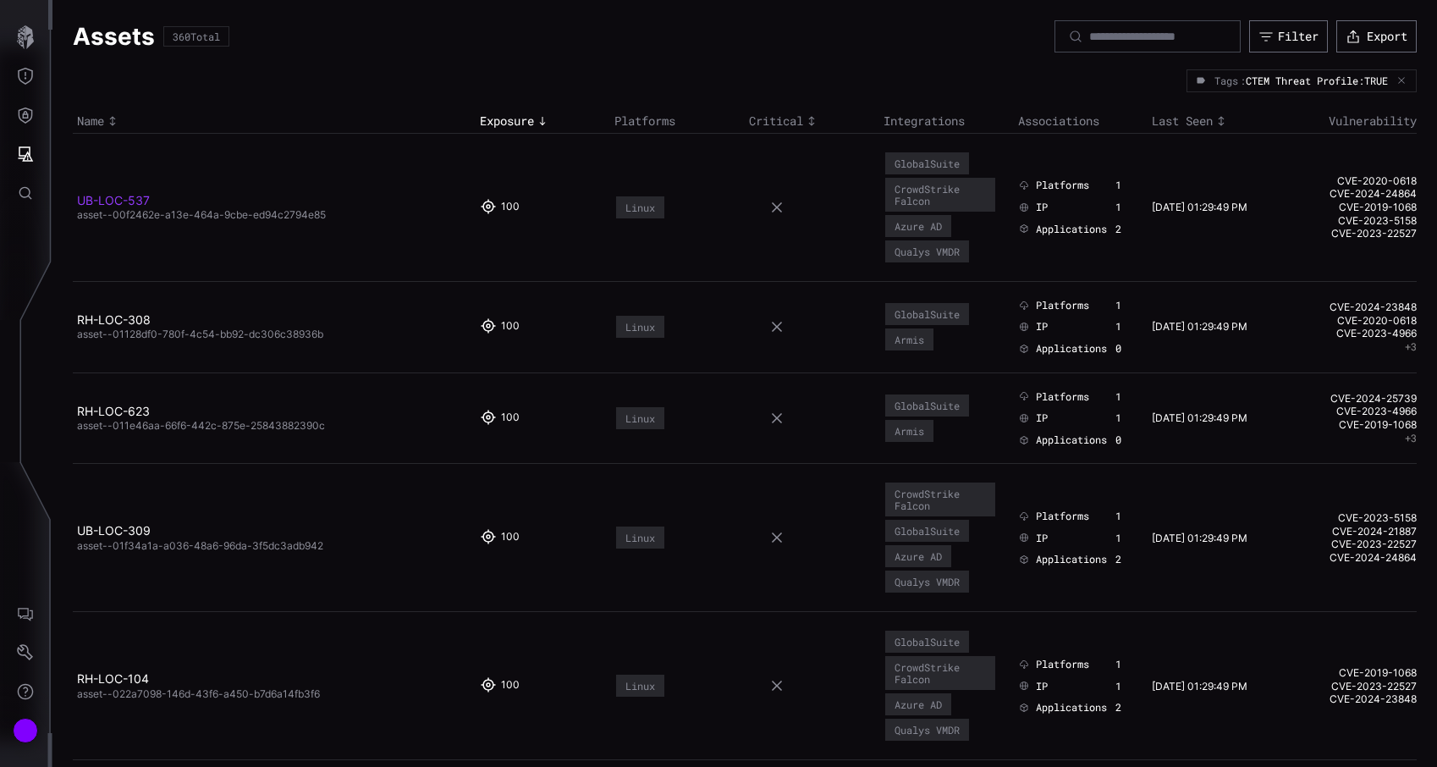
click at [126, 198] on link "UB-LOC-537" at bounding box center [113, 200] width 73 height 14
click at [115, 327] on span "asset--01128df0-780f-4c54-bb92-dc306c38936b" at bounding box center [200, 333] width 246 height 13
click at [129, 316] on link "RH-LOC-308" at bounding box center [114, 319] width 74 height 14
click at [119, 679] on link "RH-LOC-104" at bounding box center [113, 678] width 72 height 14
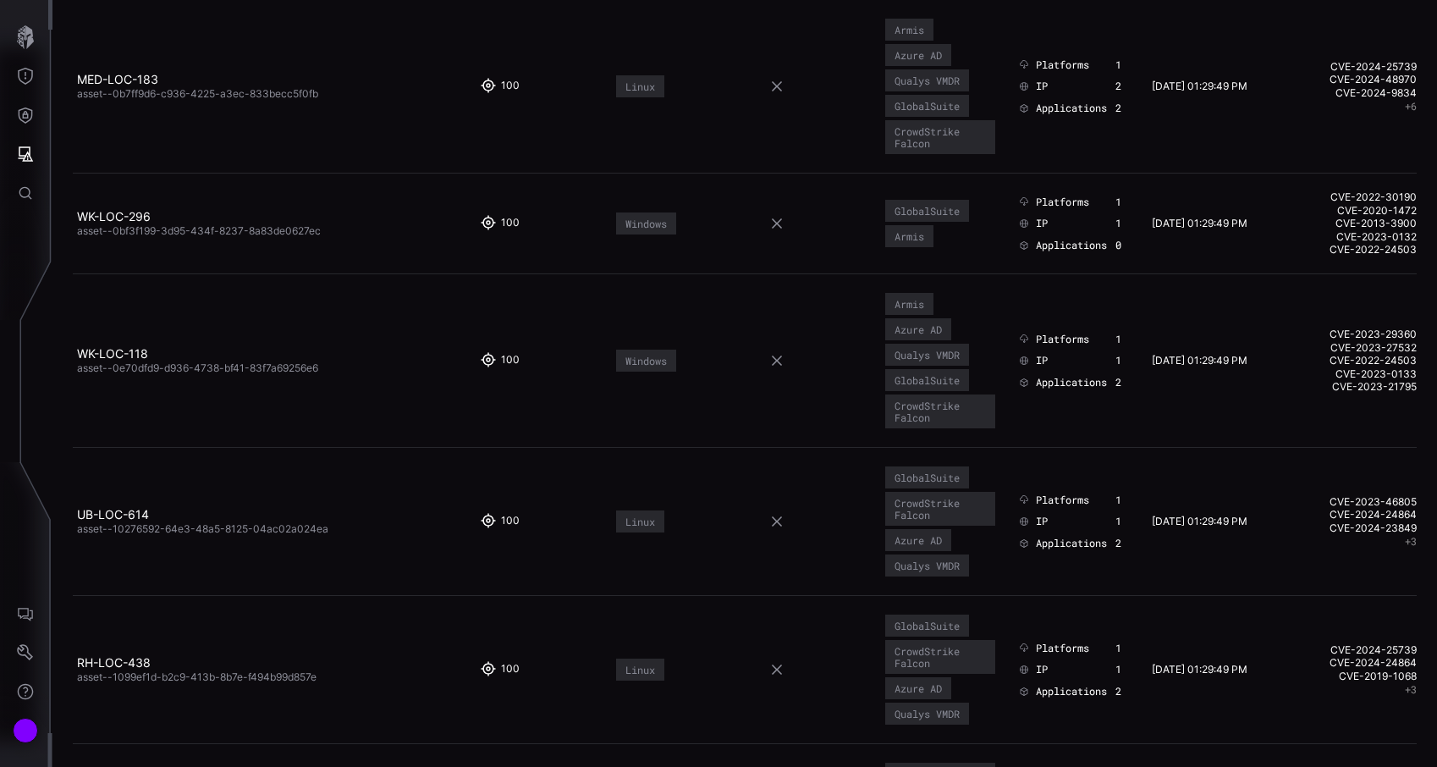
scroll to position [1499, 0]
click at [131, 502] on td "UB-LOC-614 asset--10276592-64e3-48a5-8125-04ac02a024ea" at bounding box center [274, 519] width 403 height 148
click at [127, 513] on link "UB-LOC-614" at bounding box center [113, 511] width 72 height 14
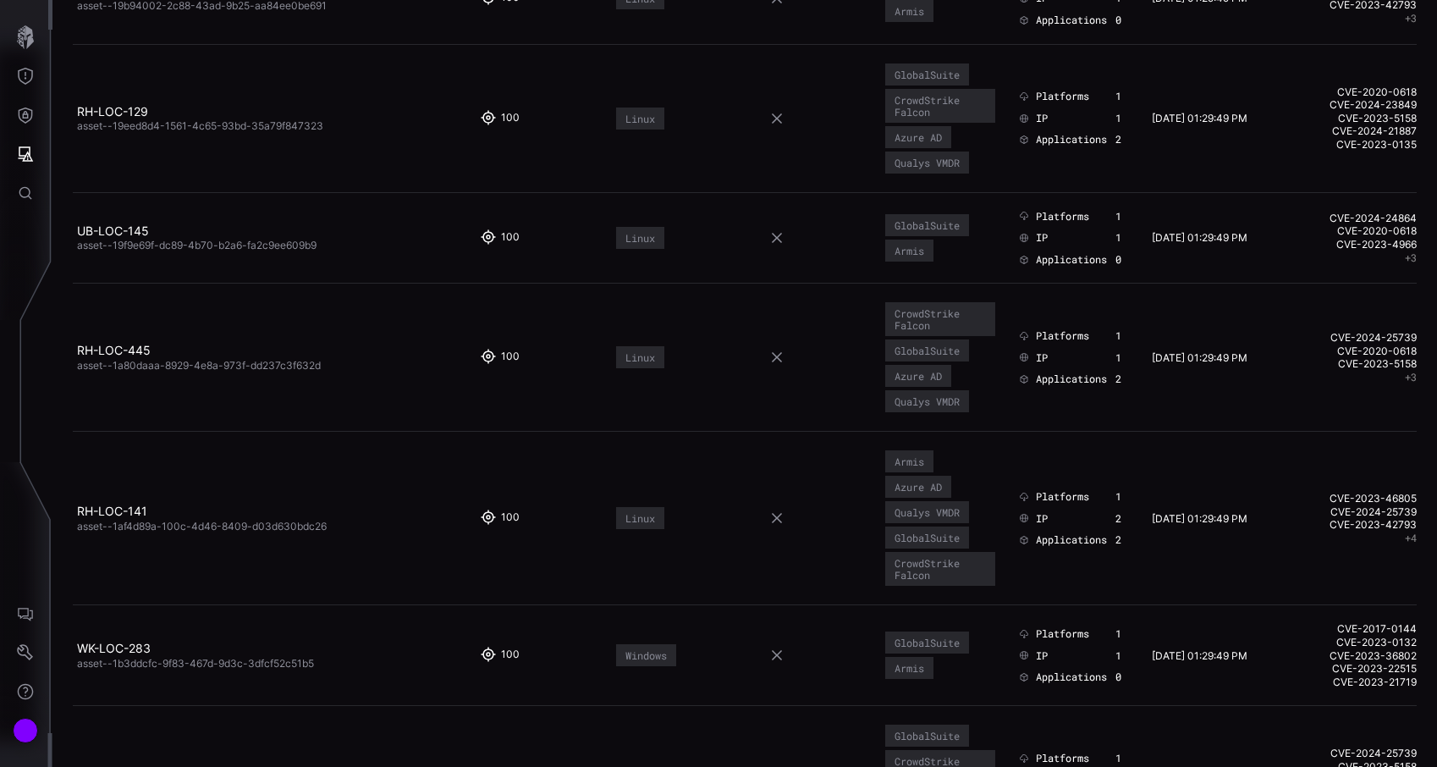
scroll to position [3741, 0]
click at [131, 510] on link "RH-LOC-141" at bounding box center [112, 510] width 70 height 14
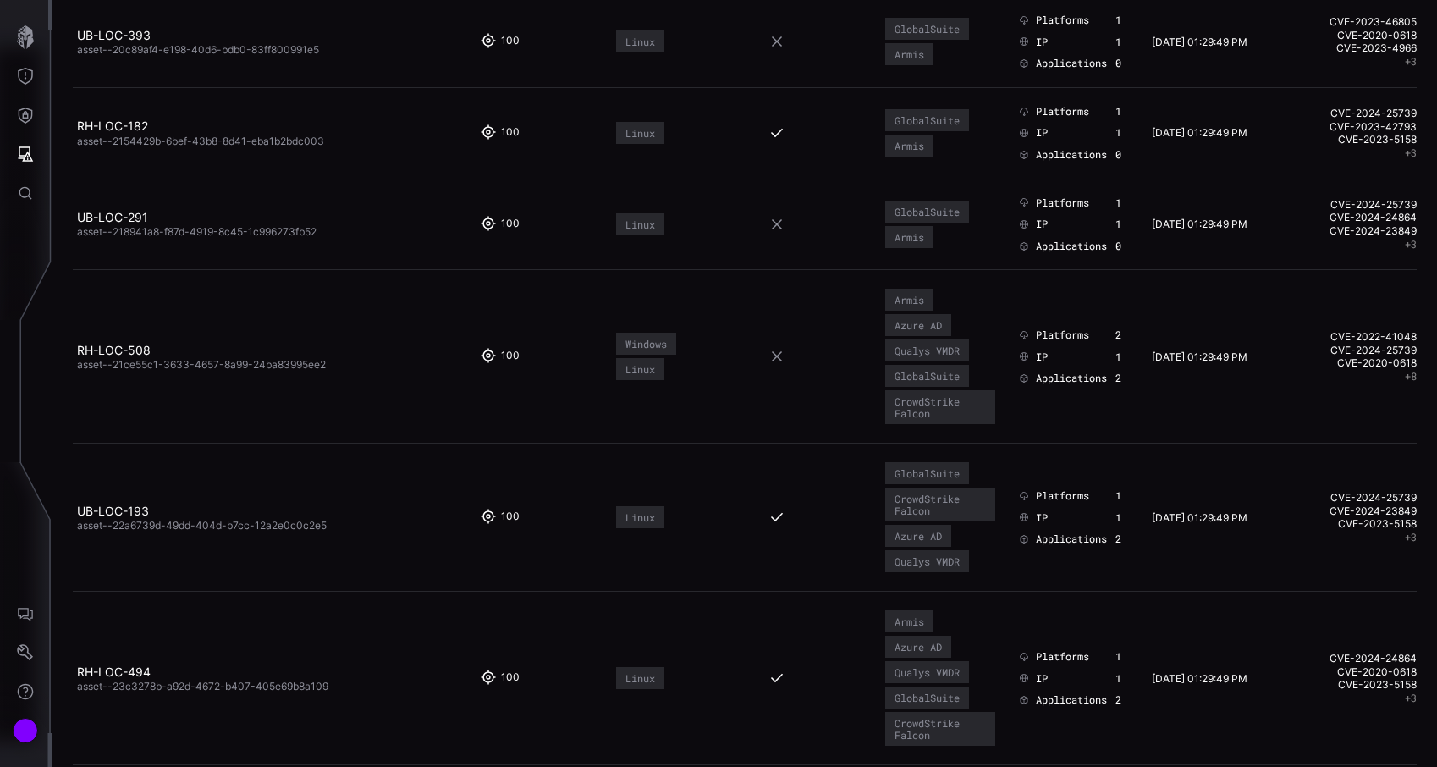
scroll to position [4960, 0]
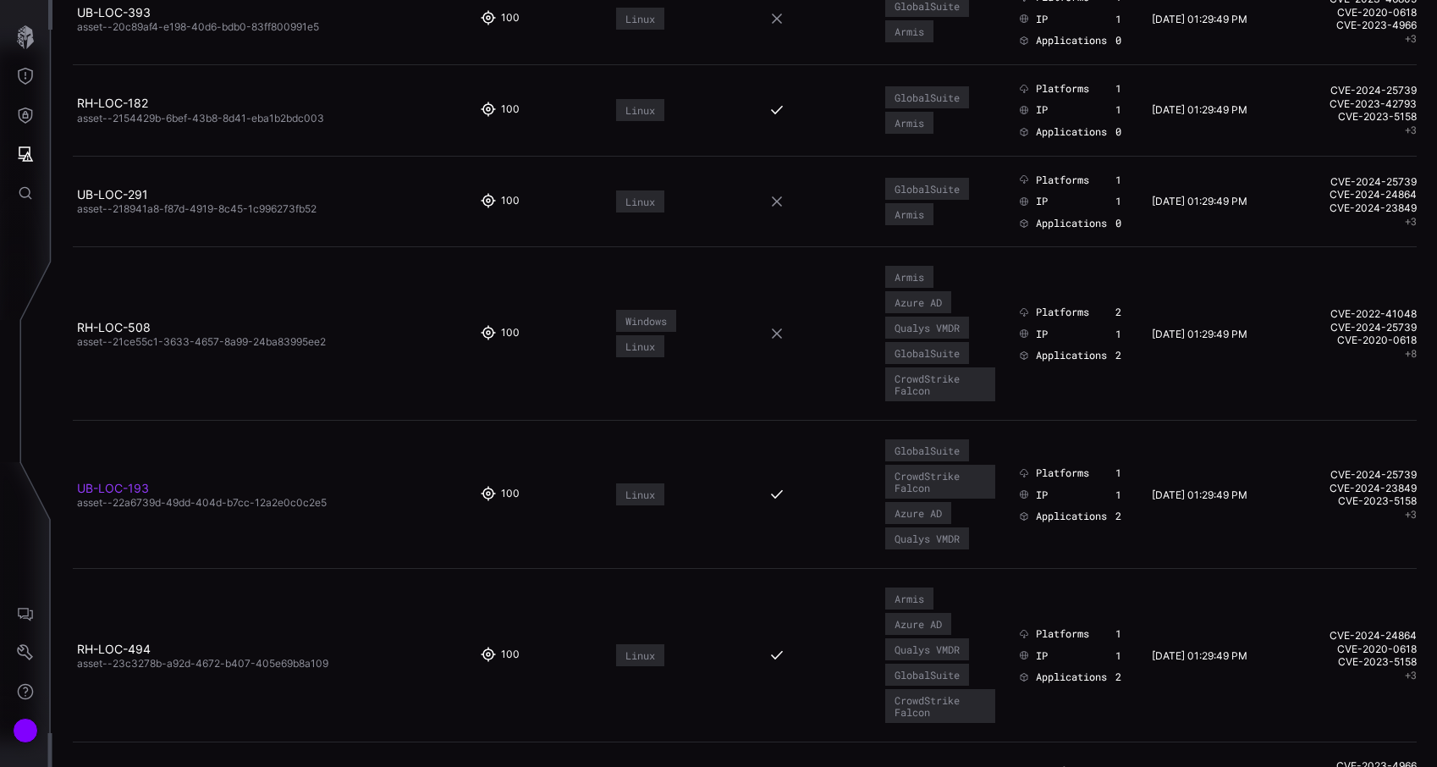
click at [123, 488] on link "UB-LOC-193" at bounding box center [113, 488] width 72 height 14
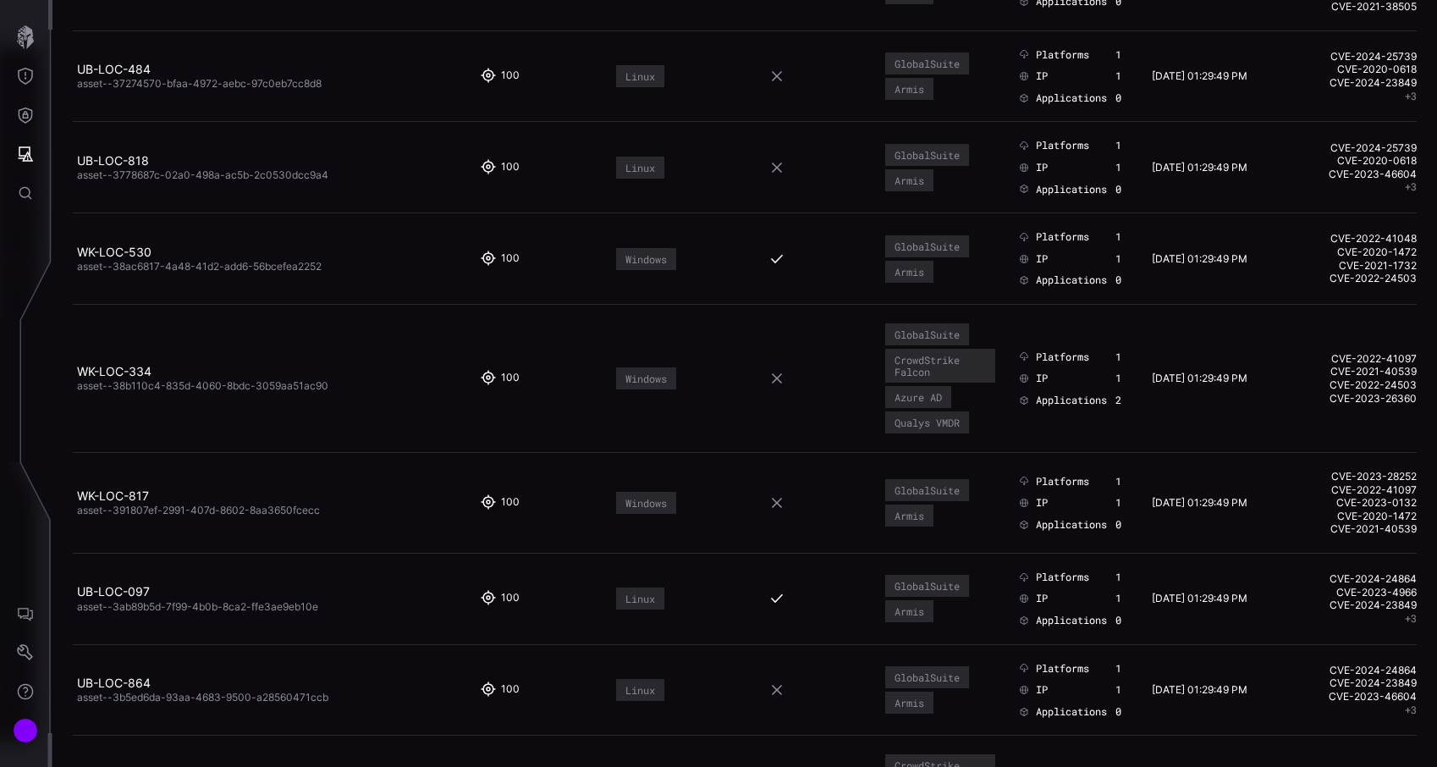
scroll to position [8718, 0]
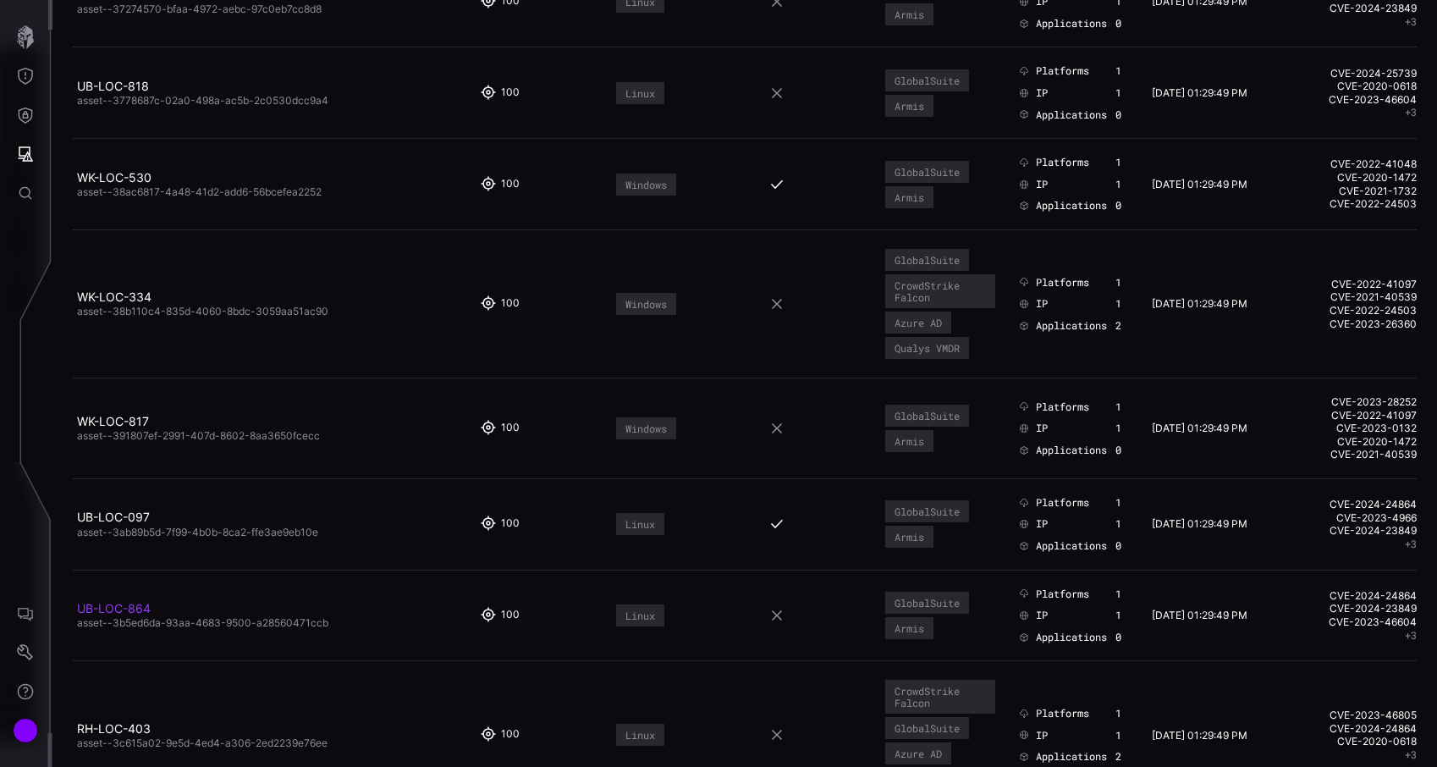
click at [129, 610] on link "UB-LOC-864" at bounding box center [114, 608] width 74 height 14
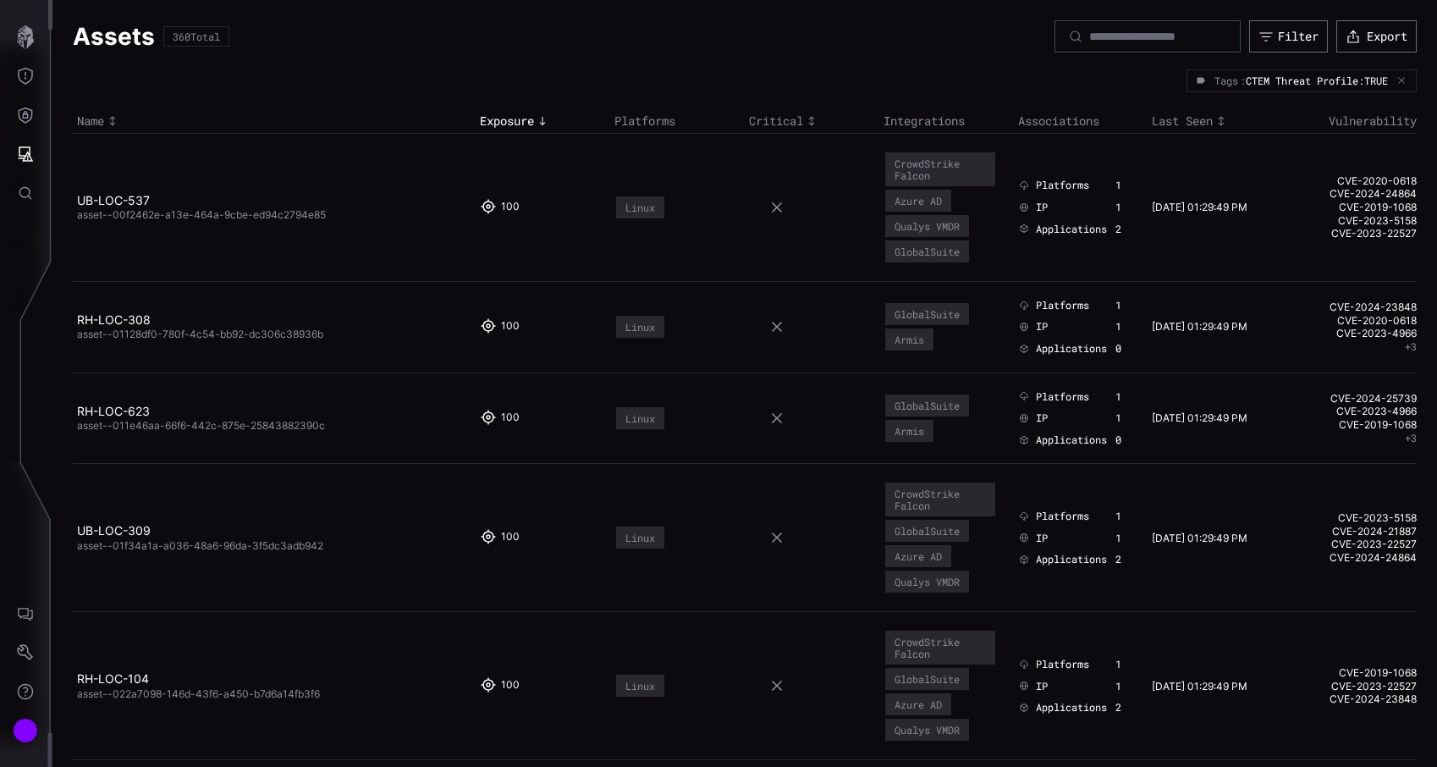
click at [1405, 84] on icon "button" at bounding box center [1401, 80] width 10 height 10
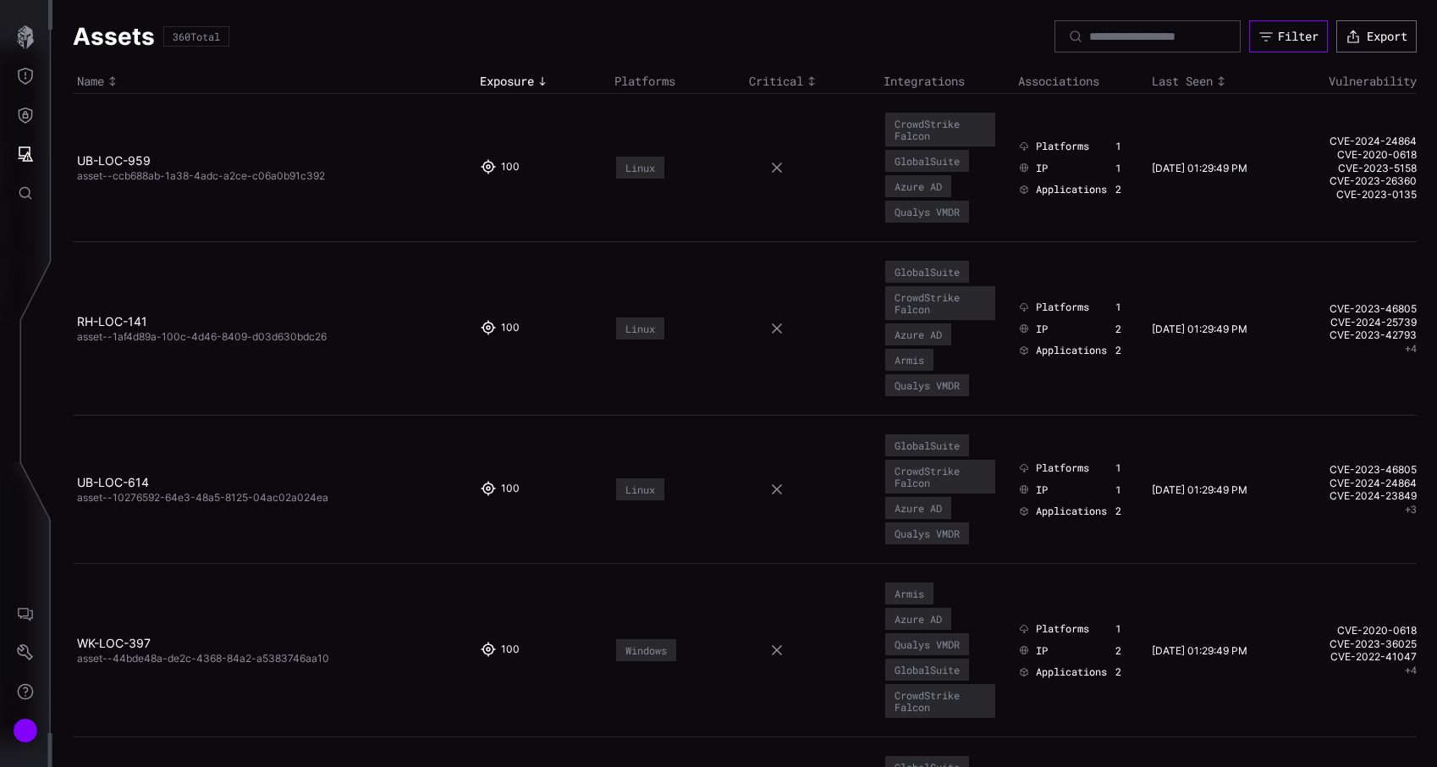
click at [1267, 30] on icon "button" at bounding box center [1265, 36] width 15 height 15
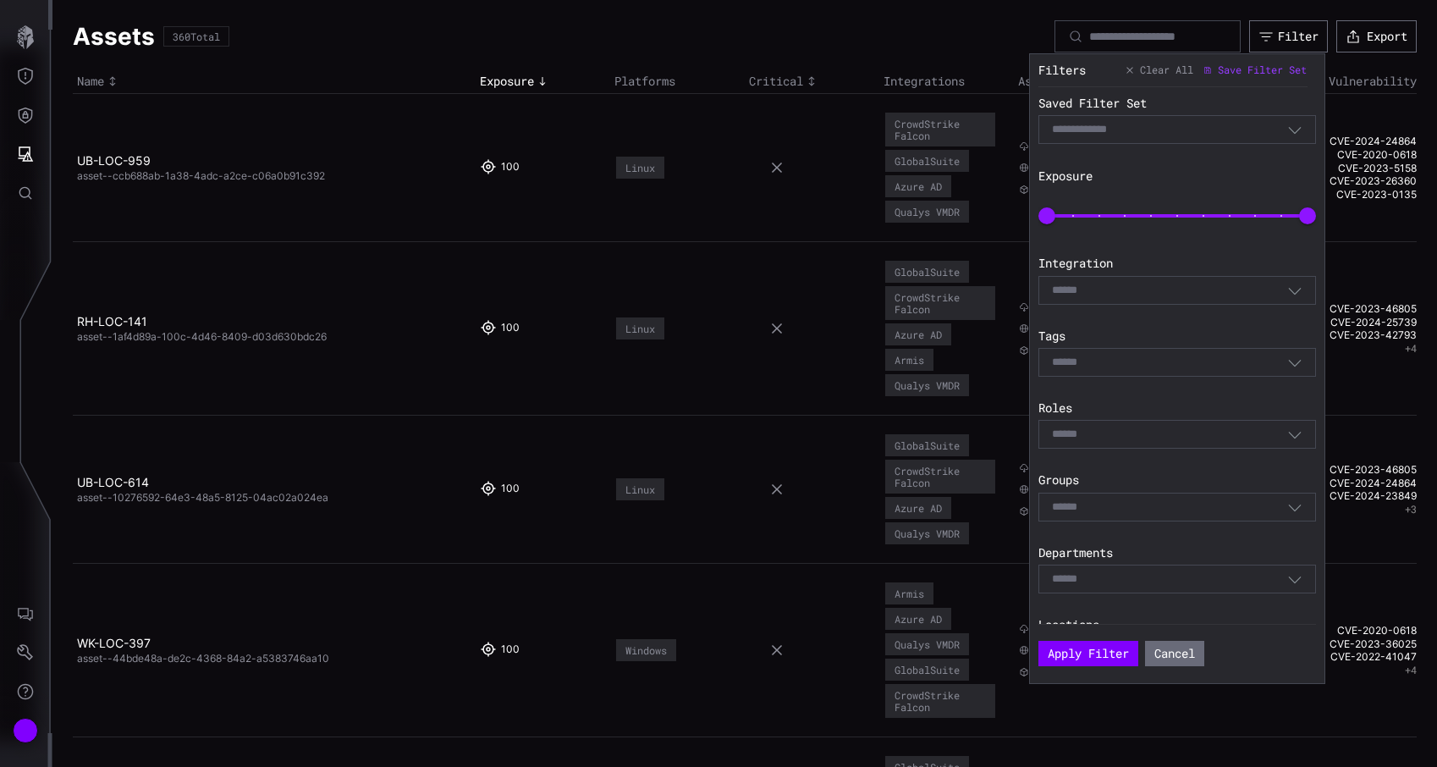
click at [1169, 360] on div "Select" at bounding box center [1169, 362] width 235 height 15
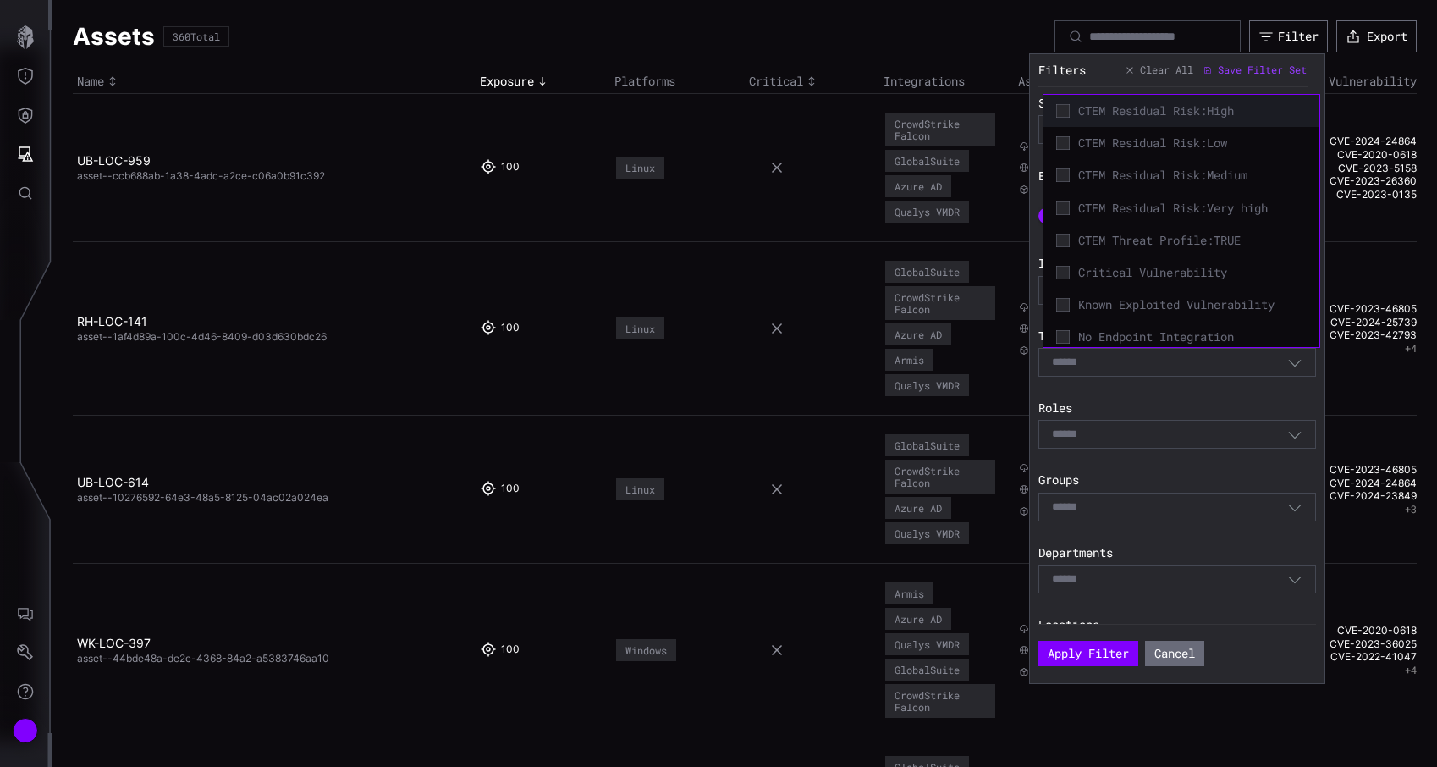
click at [1155, 119] on div "CTEM Residual Risk:High" at bounding box center [1181, 111] width 259 height 24
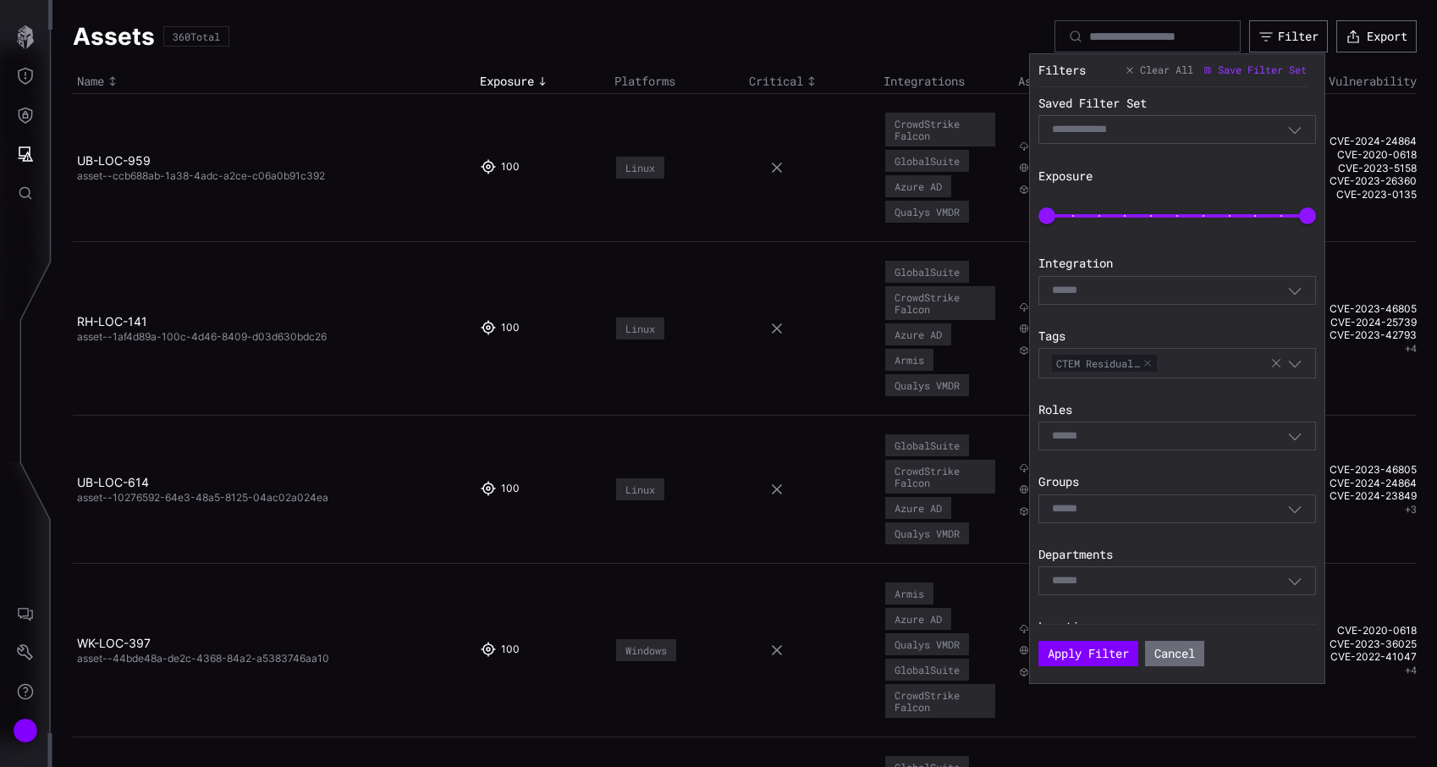
click at [1112, 405] on label "Roles" at bounding box center [1177, 409] width 278 height 15
click at [1088, 648] on button "Apply Filter" at bounding box center [1088, 652] width 100 height 25
